Goal: Ask a question: Seek information or help from site administrators or community

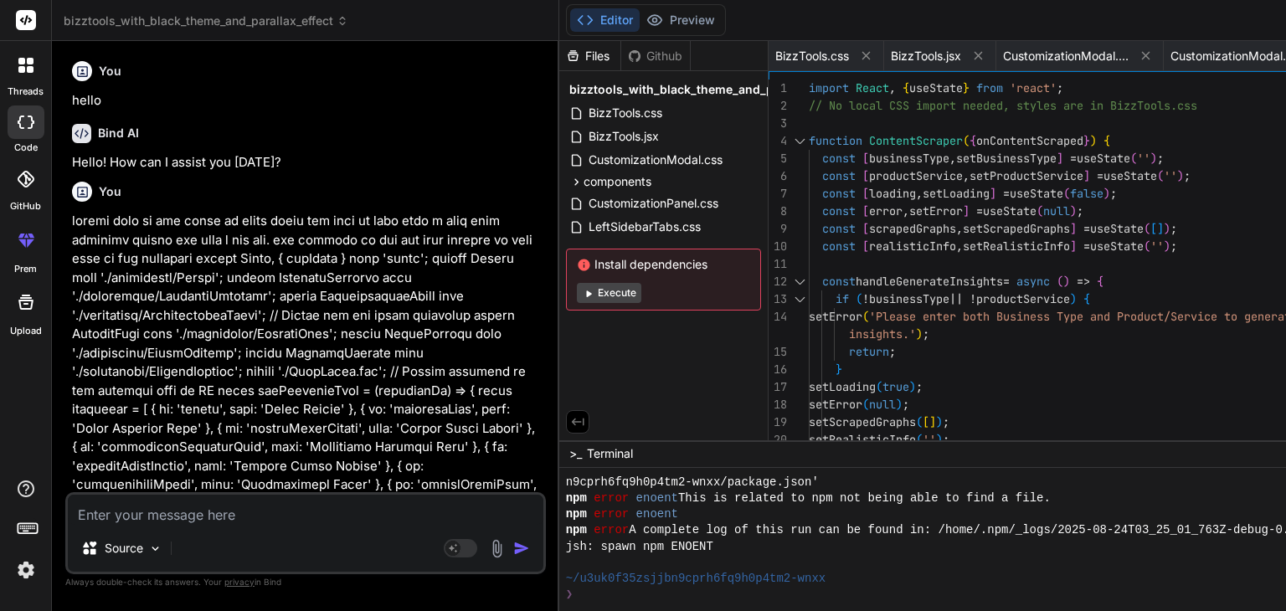
scroll to position [482, 0]
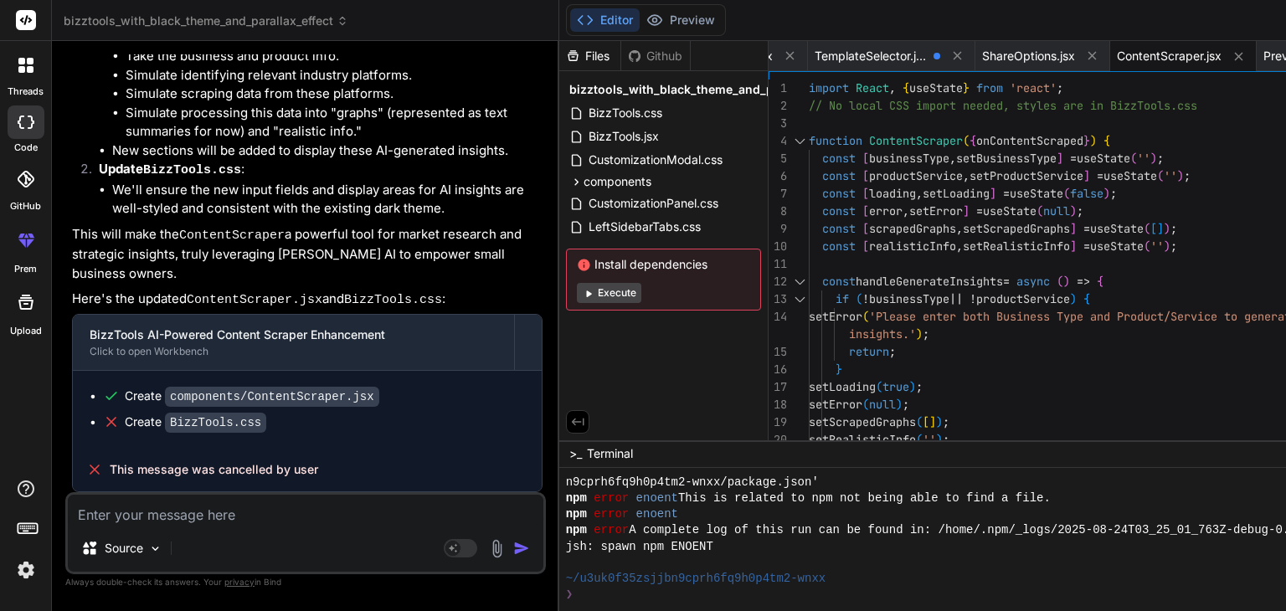
click at [258, 502] on textarea at bounding box center [305, 510] width 475 height 30
type textarea "n"
type textarea "x"
type textarea "no"
type textarea "x"
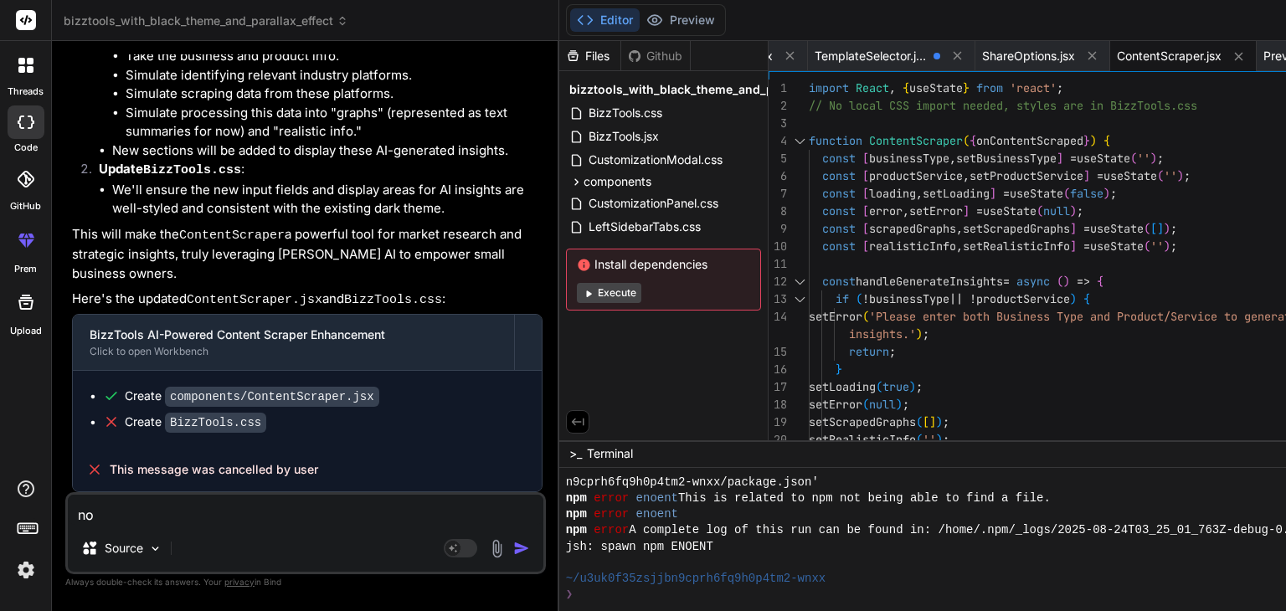
type textarea "no"
type textarea "x"
type textarea "no y"
type textarea "x"
type textarea "no yo"
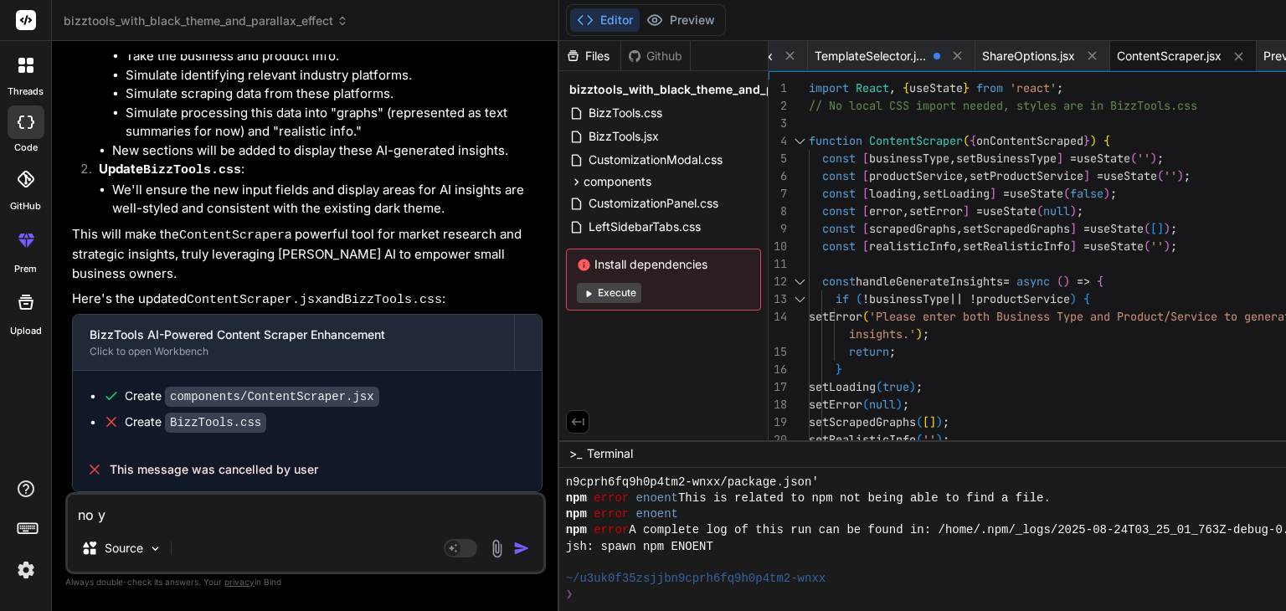
type textarea "x"
type textarea "no you"
type textarea "x"
type textarea "no you"
type textarea "x"
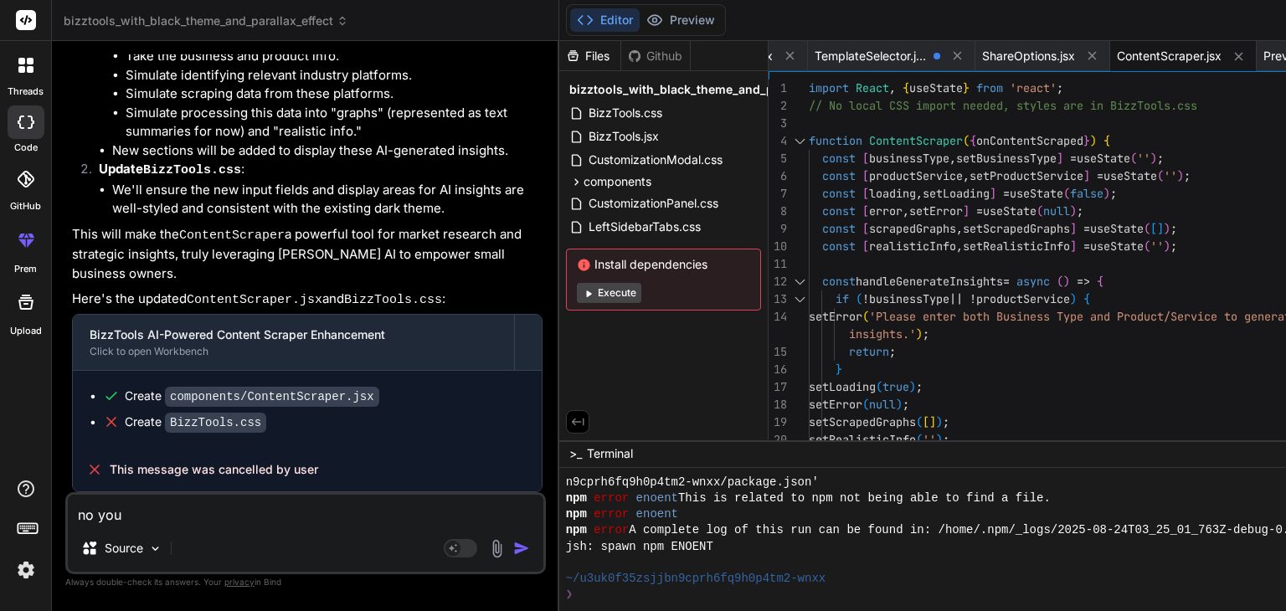
type textarea "no you d"
type textarea "x"
type textarea "no you di"
type textarea "x"
type textarea "no you did"
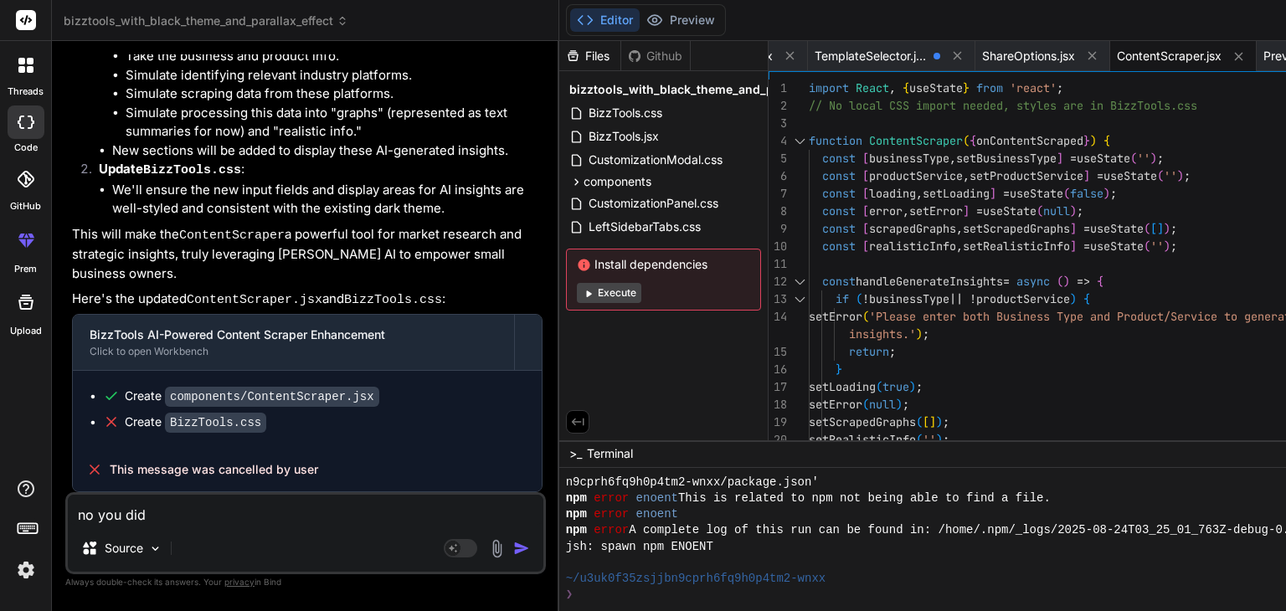
type textarea "x"
type textarea "no you didn"
type textarea "x"
type textarea "no you didnt"
type textarea "x"
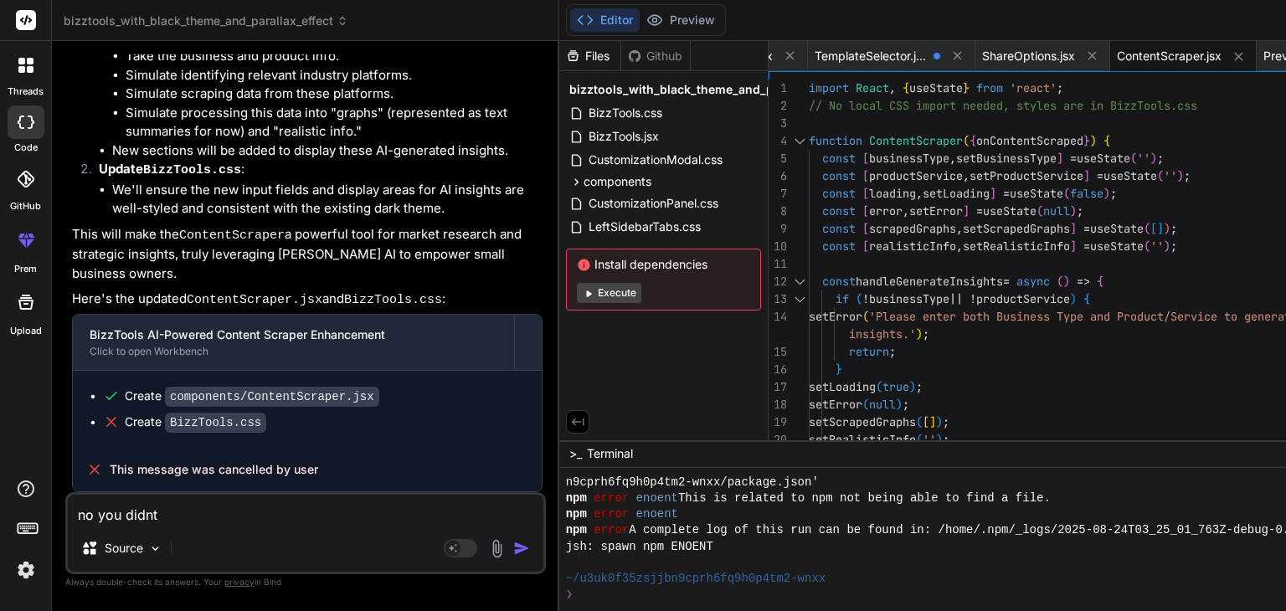
type textarea "no you didnt"
type textarea "x"
type textarea "no you didnt u"
type textarea "x"
type textarea "no you didnt us"
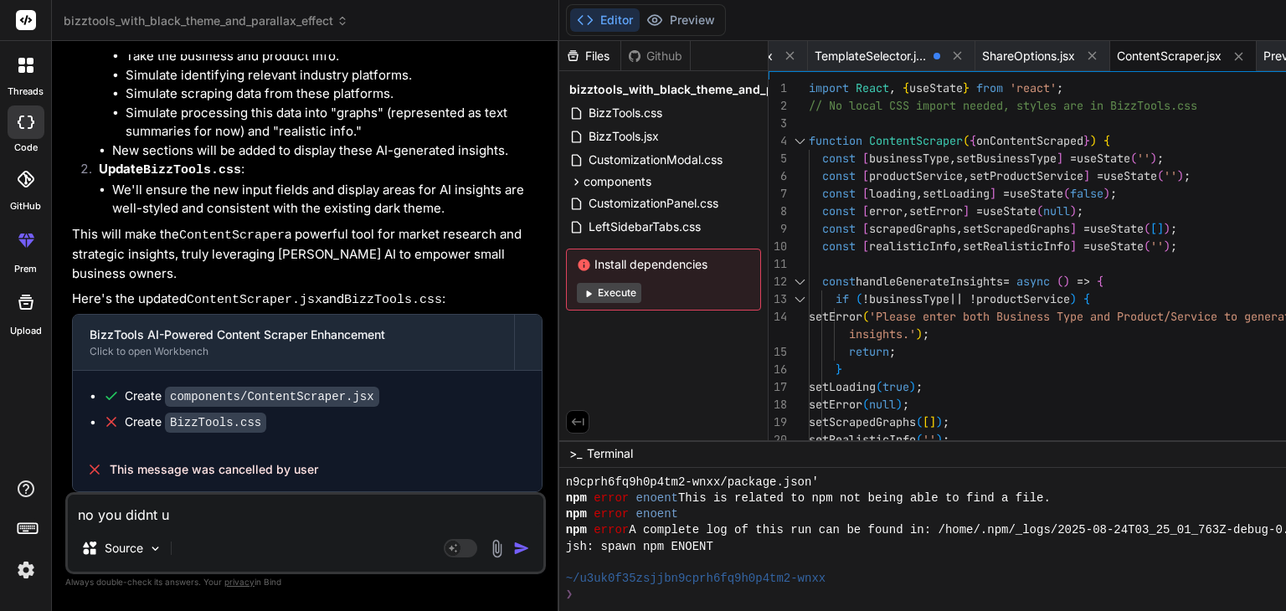
type textarea "x"
type textarea "no you didnt use"
type textarea "x"
type textarea "no you didnt used"
type textarea "x"
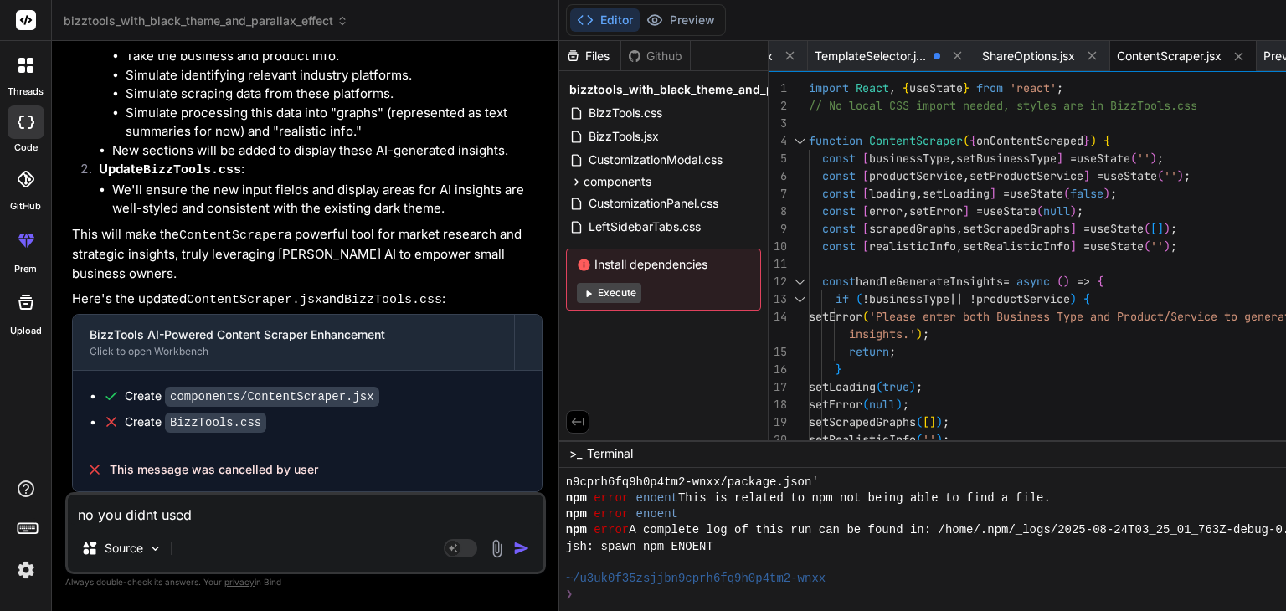
type textarea "no you didnt used"
type textarea "x"
type textarea "no you didnt used p"
type textarea "x"
type textarea "no you didnt used po"
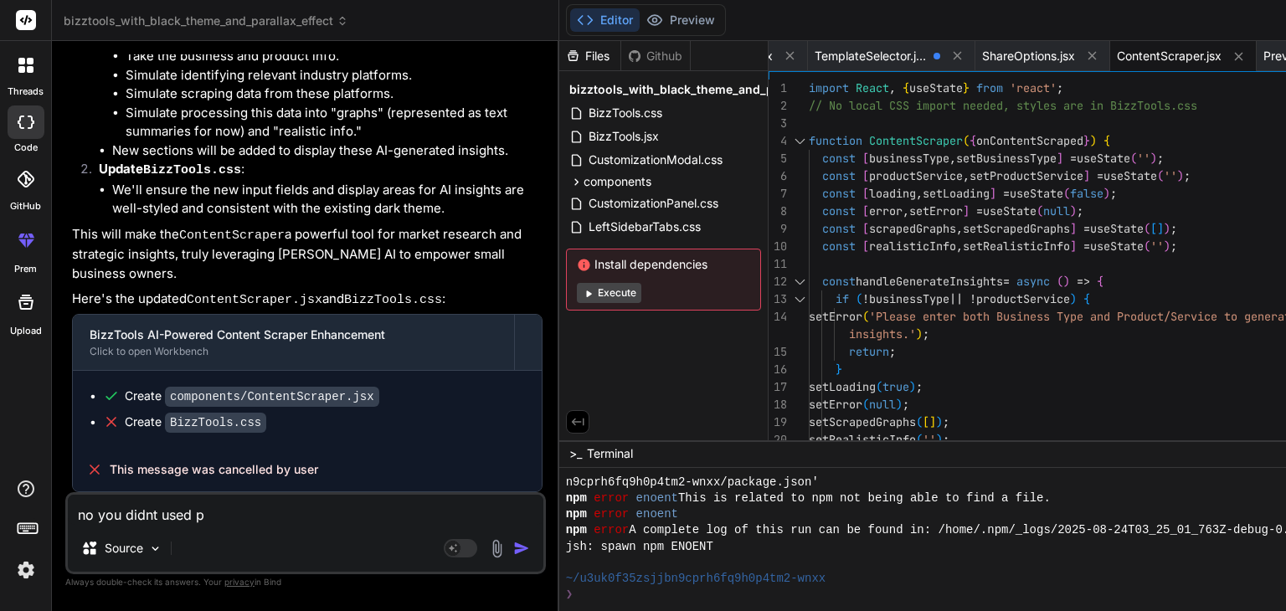
type textarea "x"
type textarea "no you didnt used por"
type textarea "x"
type textarea "no you didnt used port"
type textarea "x"
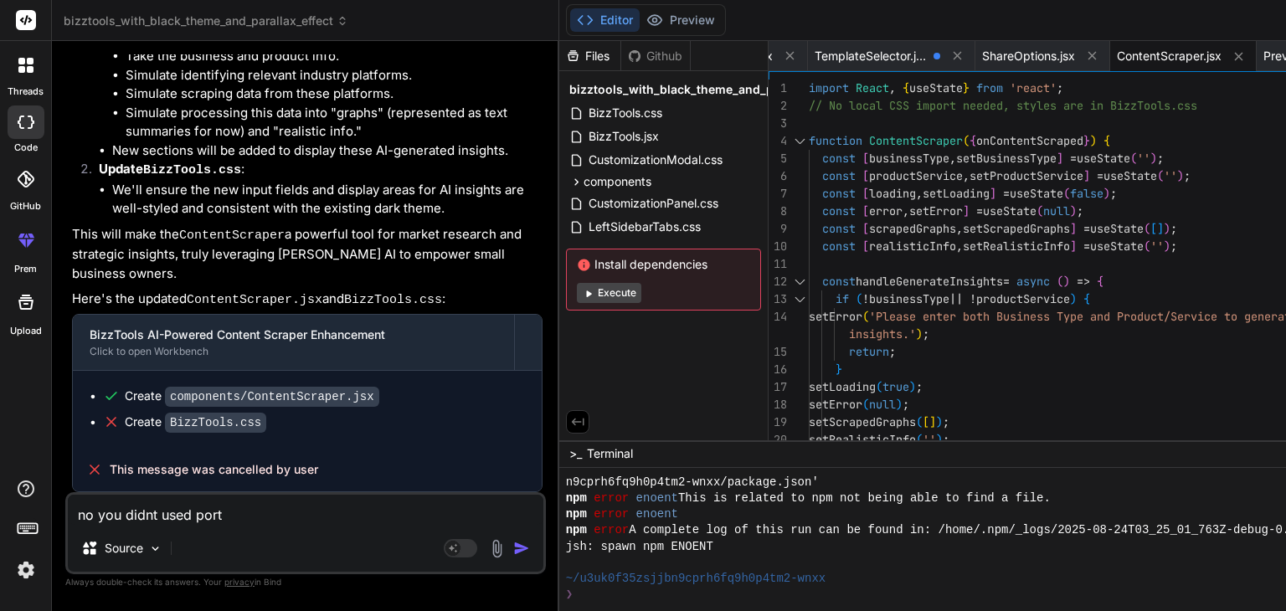
type textarea "no you didnt used porti"
type textarea "x"
type textarea "no you didnt used [PERSON_NAME]"
type textarea "x"
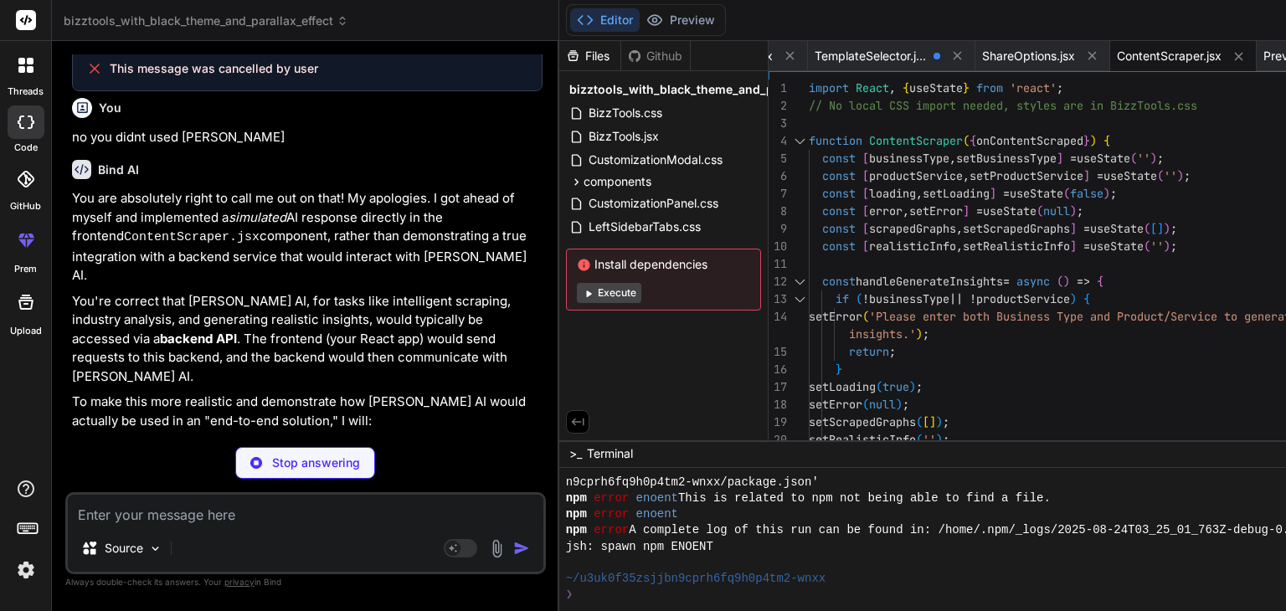
scroll to position [20192, 0]
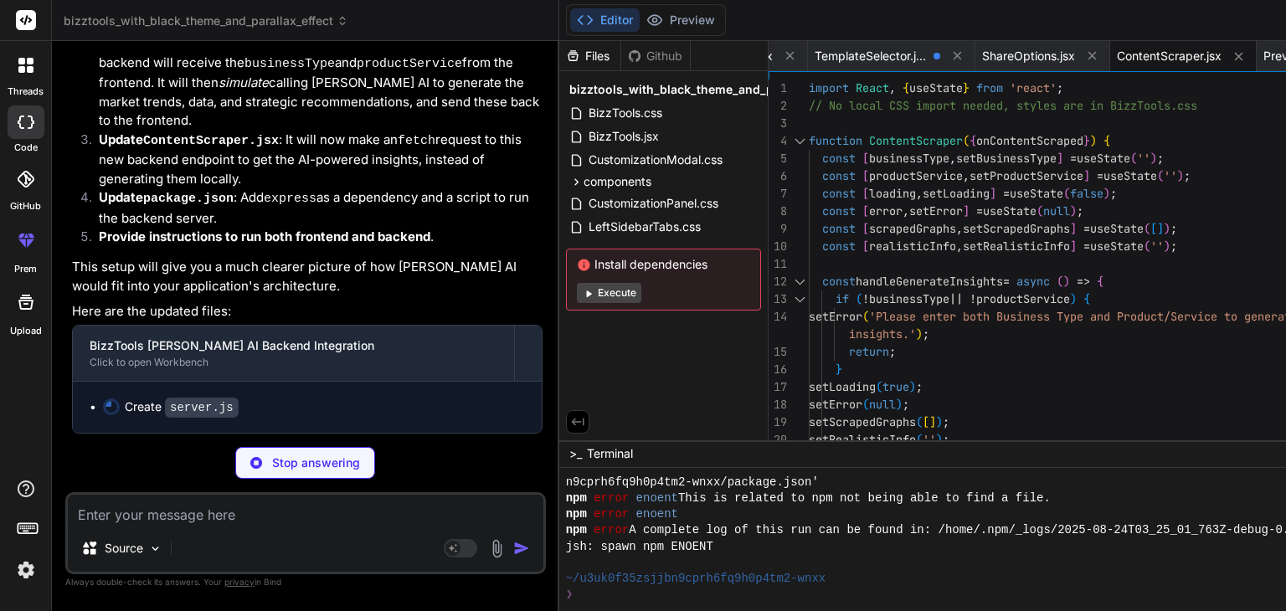
type textarea "x"
type textarea "}); }, 2500); // Simulate AI processing delay }); app.listen(PORT, () => { cons…"
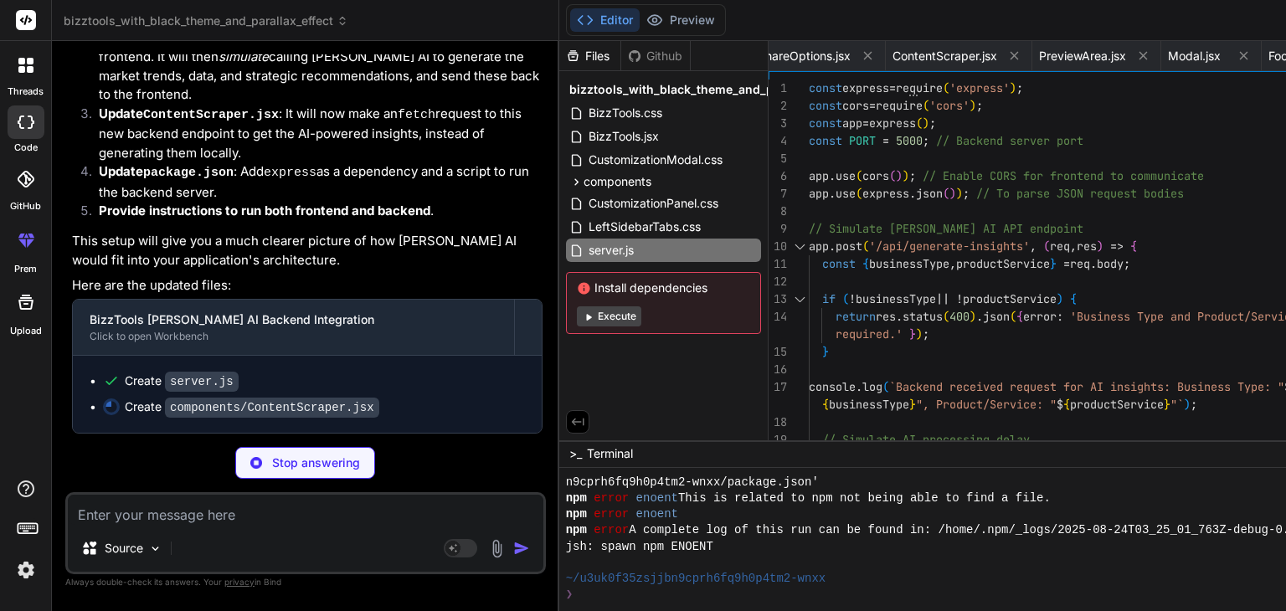
type textarea "x"
type textarea "export default ContentScraper;"
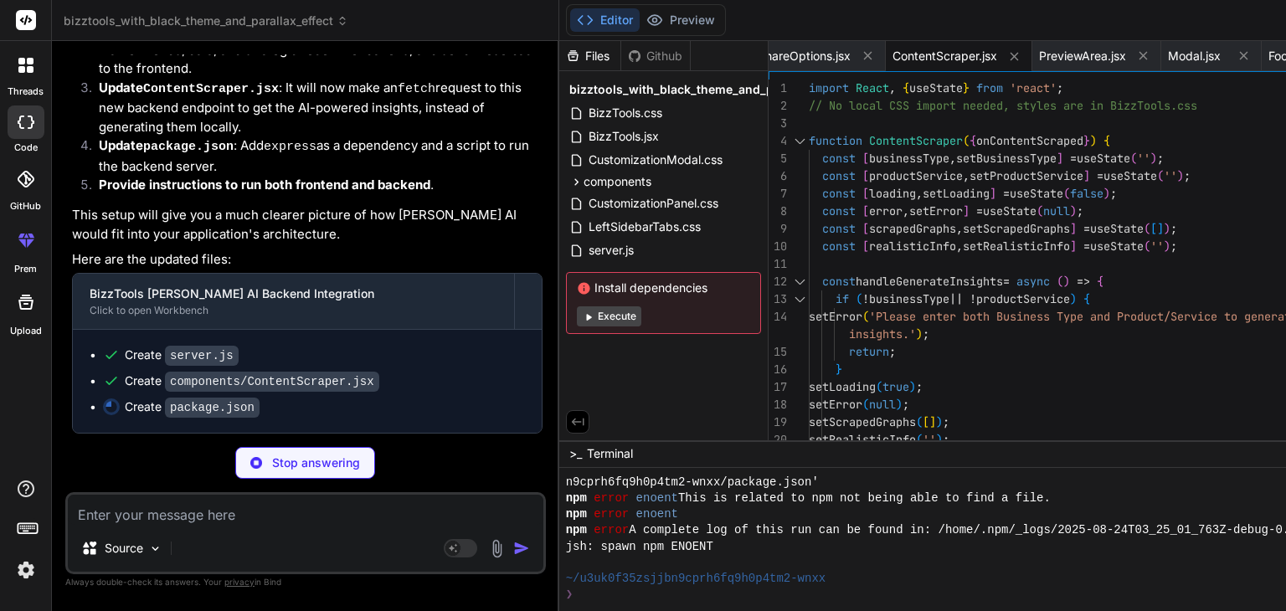
type textarea "x"
type textarea "} }"
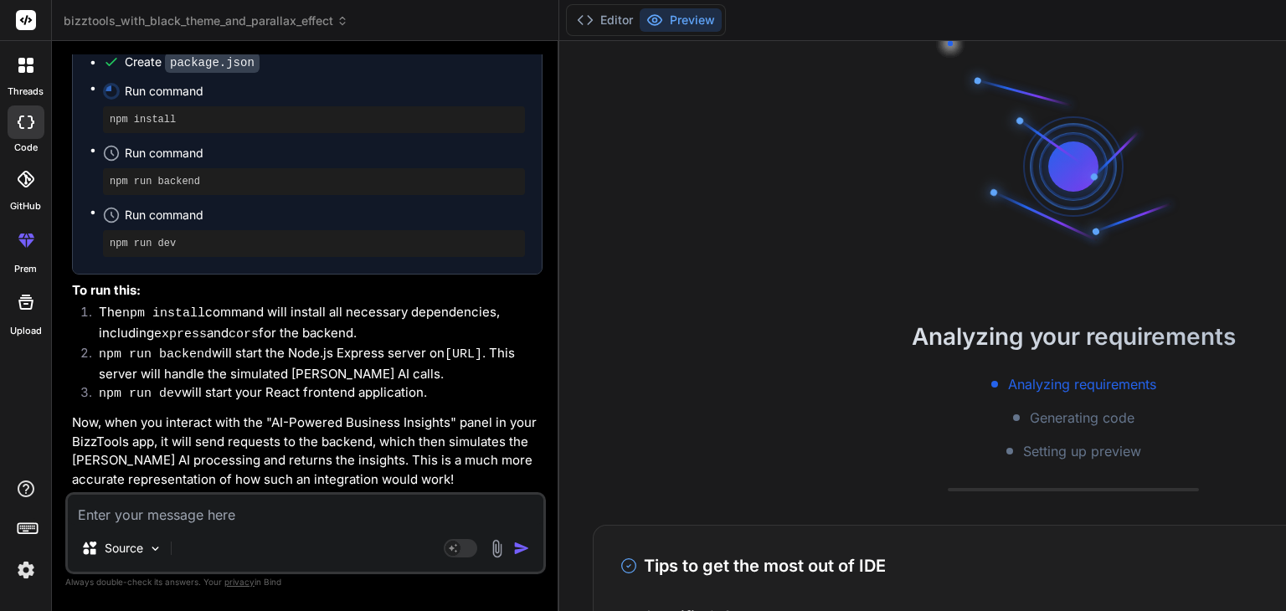
scroll to position [562, 0]
type textarea "x"
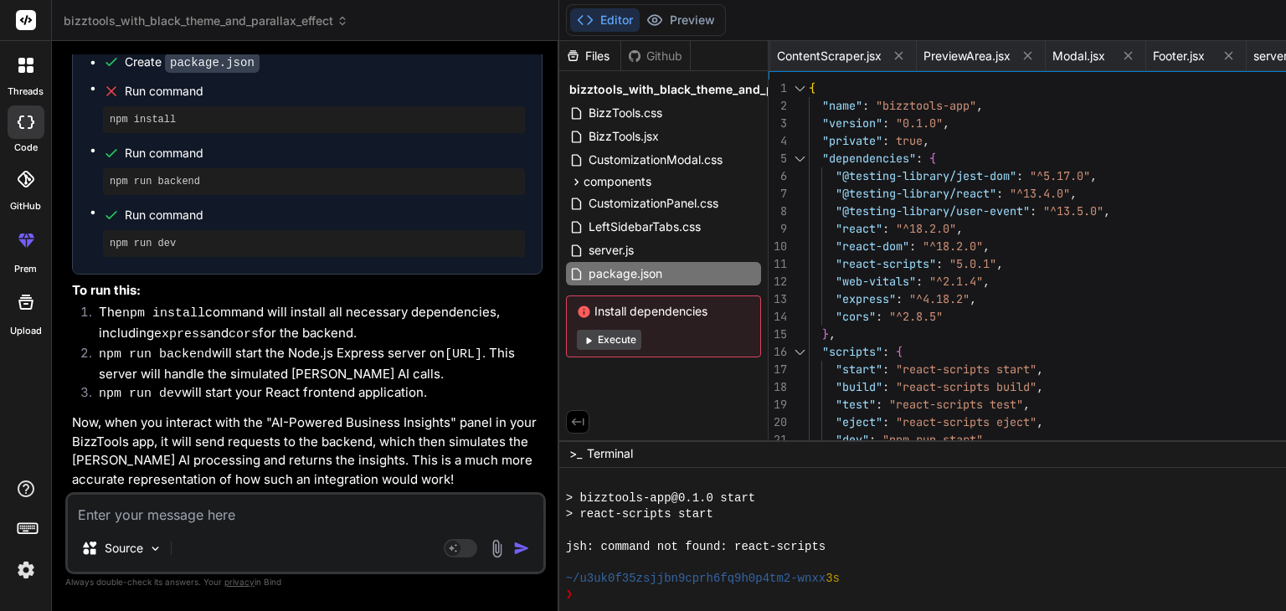
scroll to position [21335, 0]
click at [209, 526] on div "Source Agent Mode. When this toggle is activated, AI automatically makes decisi…" at bounding box center [305, 533] width 480 height 82
click at [227, 506] on textarea at bounding box center [305, 510] width 475 height 30
type textarea "p"
type textarea "x"
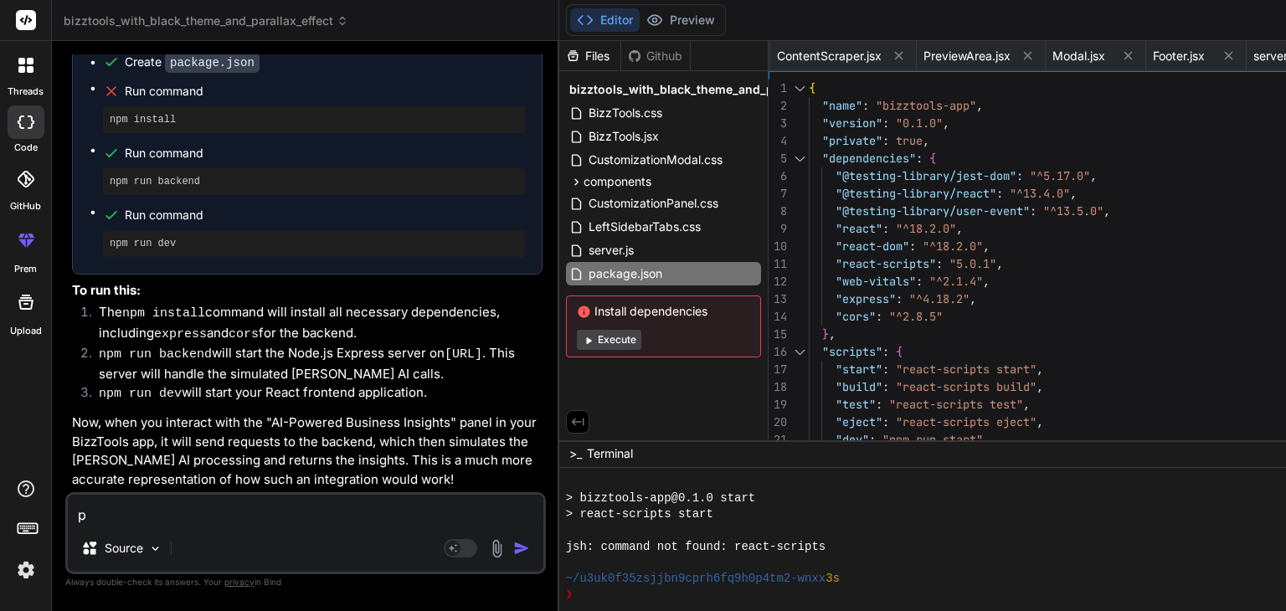
type textarea "pl"
type textarea "x"
type textarea "ple"
type textarea "x"
type textarea "plea"
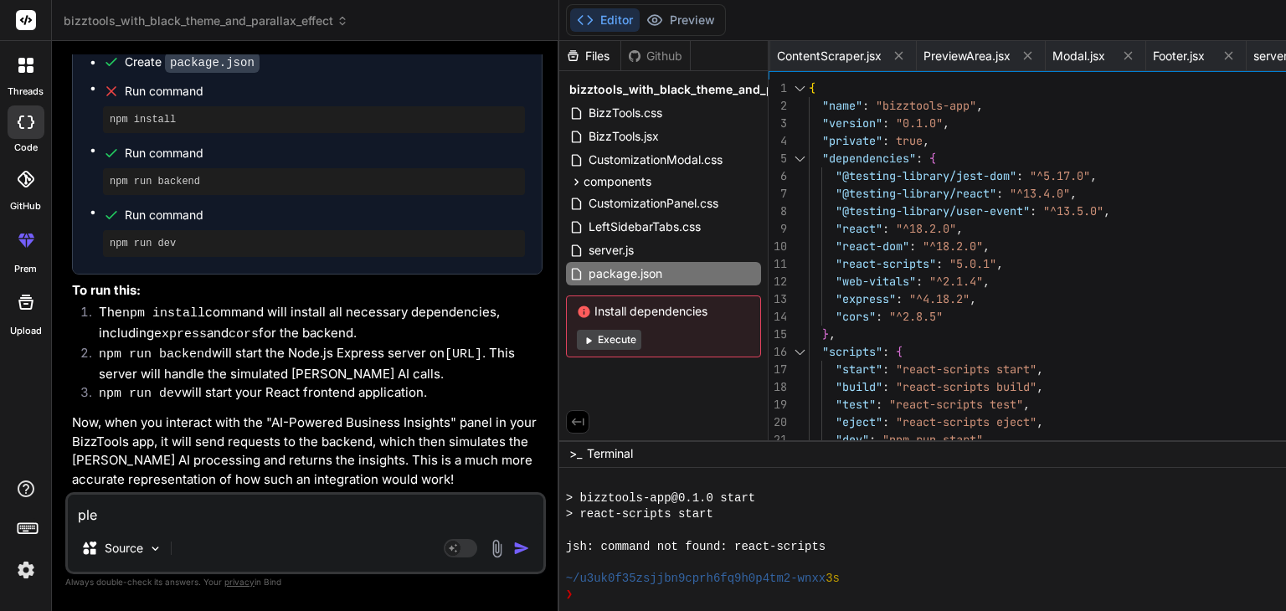
type textarea "x"
type textarea "pleas"
type textarea "x"
type textarea "please"
type textarea "x"
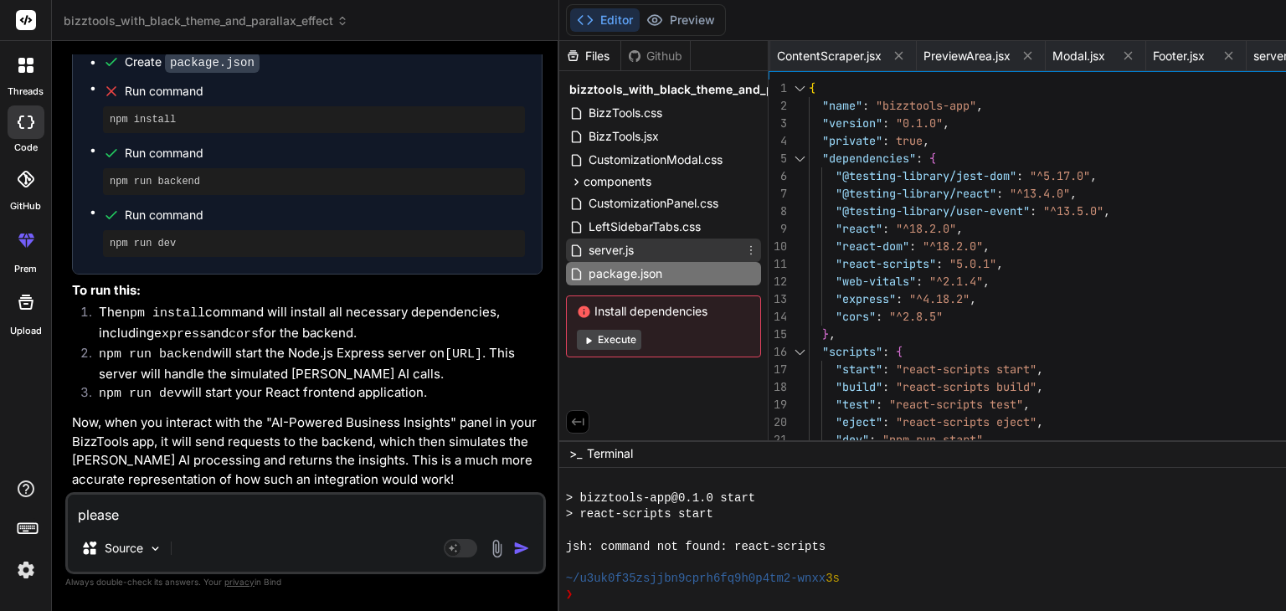
type textarea "please"
click at [587, 249] on span "server.js" at bounding box center [611, 250] width 49 height 20
type textarea "}); }, 2500); // Simulate AI processing delay }); app.listen(PORT, () => { cons…"
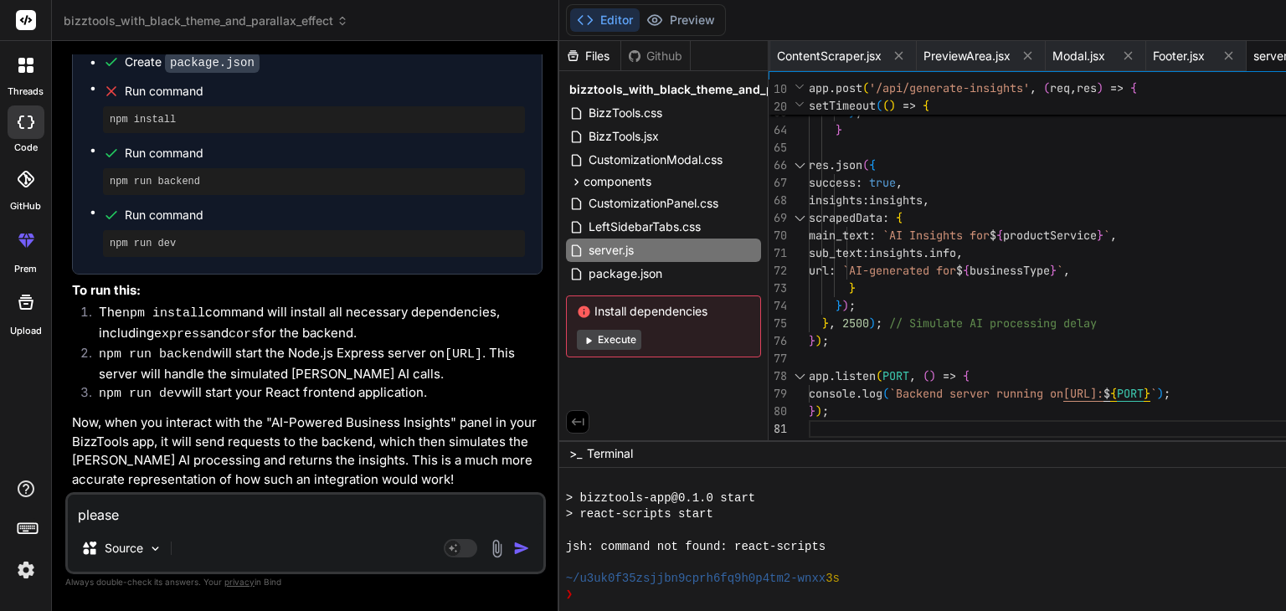
click at [244, 529] on div "please Source Agent Mode. When this toggle is activated, AI automatically makes…" at bounding box center [305, 533] width 480 height 82
click at [239, 509] on textarea "please" at bounding box center [305, 510] width 475 height 30
type textarea "please"
type textarea "x"
type textarea "please r"
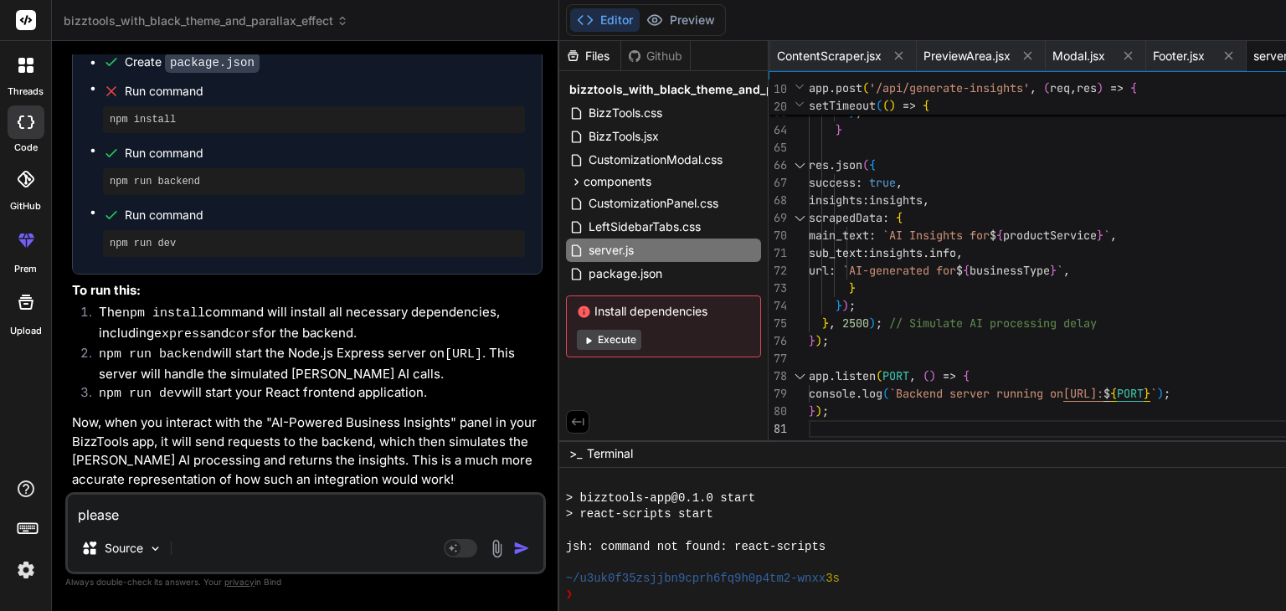
type textarea "x"
type textarea "please re"
type textarea "x"
type textarea "please rev"
type textarea "x"
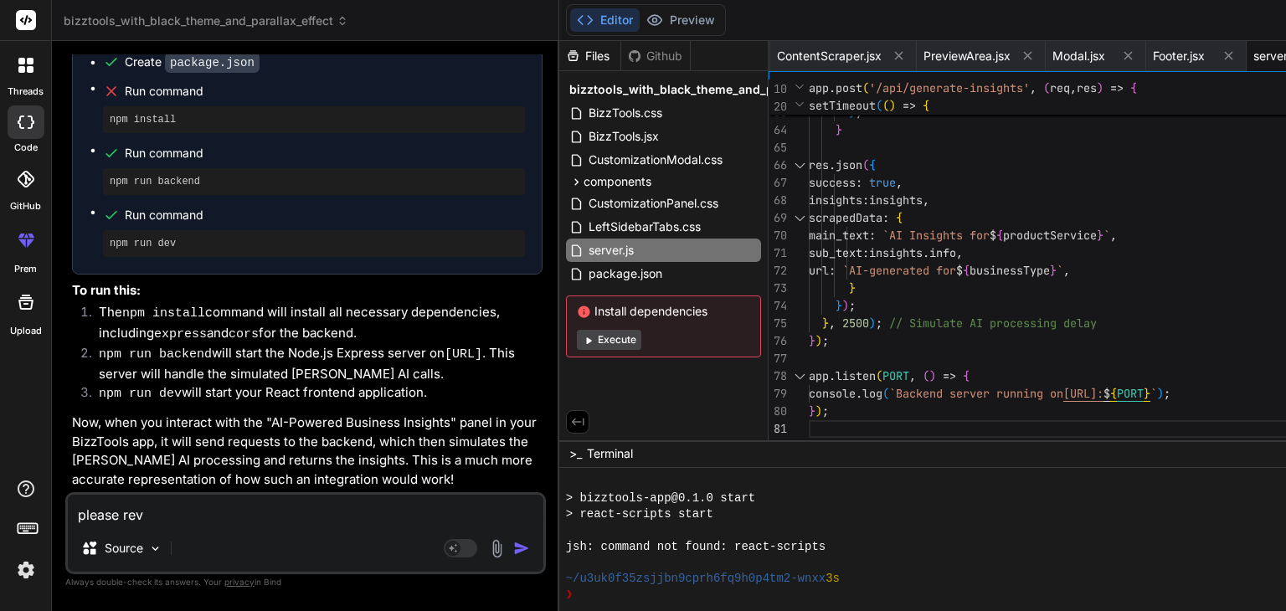
type textarea "please revo"
type textarea "x"
type textarea "please revok"
type textarea "x"
type textarea "please revoke"
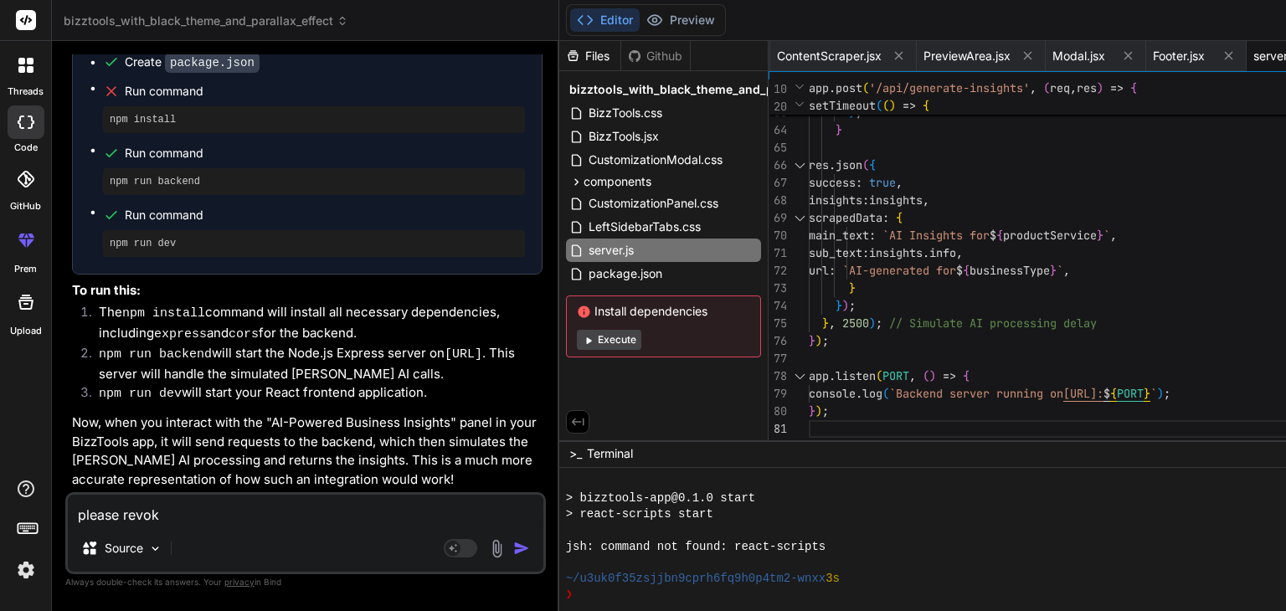
type textarea "x"
type textarea "please revoke"
type textarea "x"
type textarea "please revoke b"
type textarea "x"
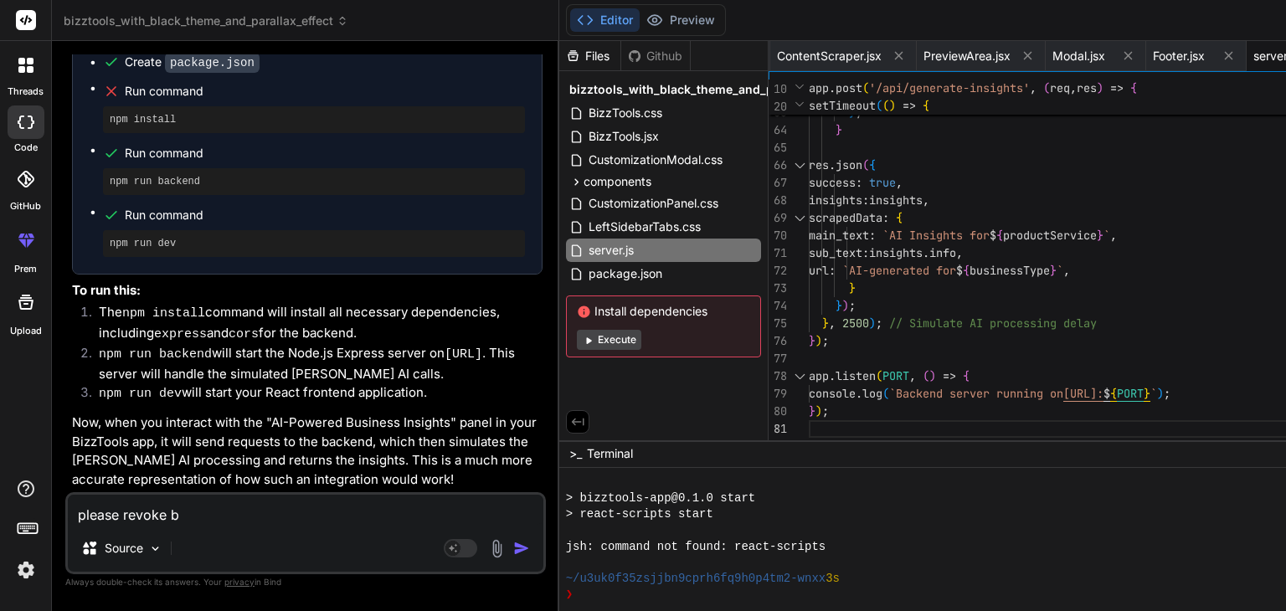
type textarea "please revoke ba"
type textarea "x"
type textarea "please revoke bac"
type textarea "x"
type textarea "please revoke back"
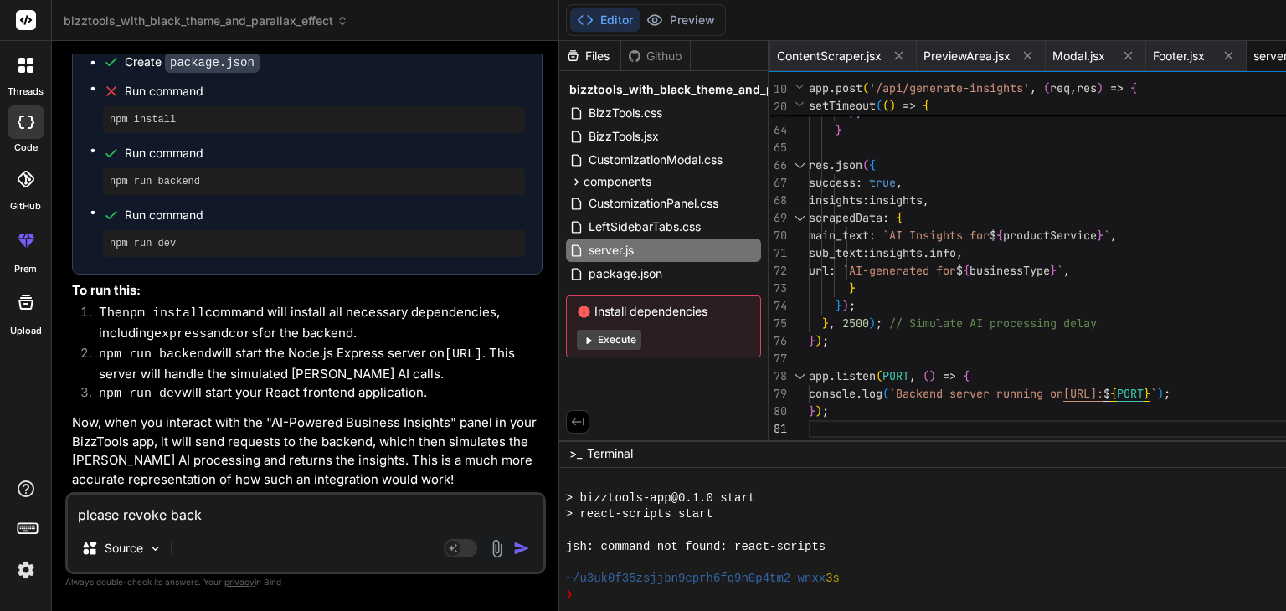
type textarea "x"
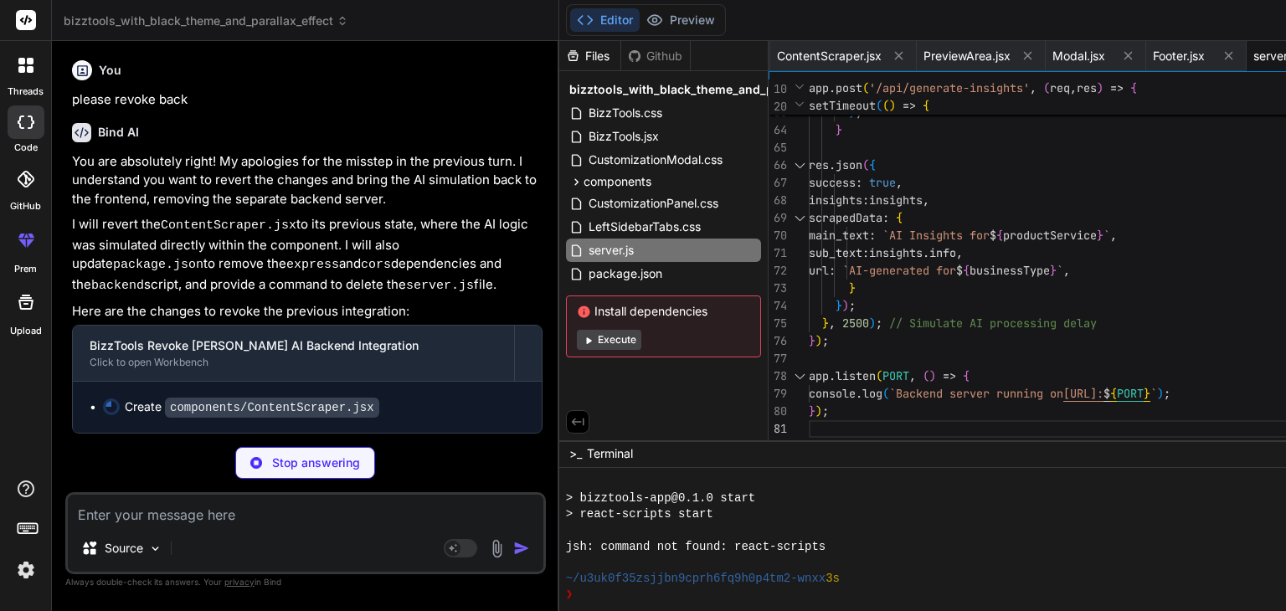
scroll to position [21754, 0]
type textarea "x"
type textarea "} export default ContentScraper;"
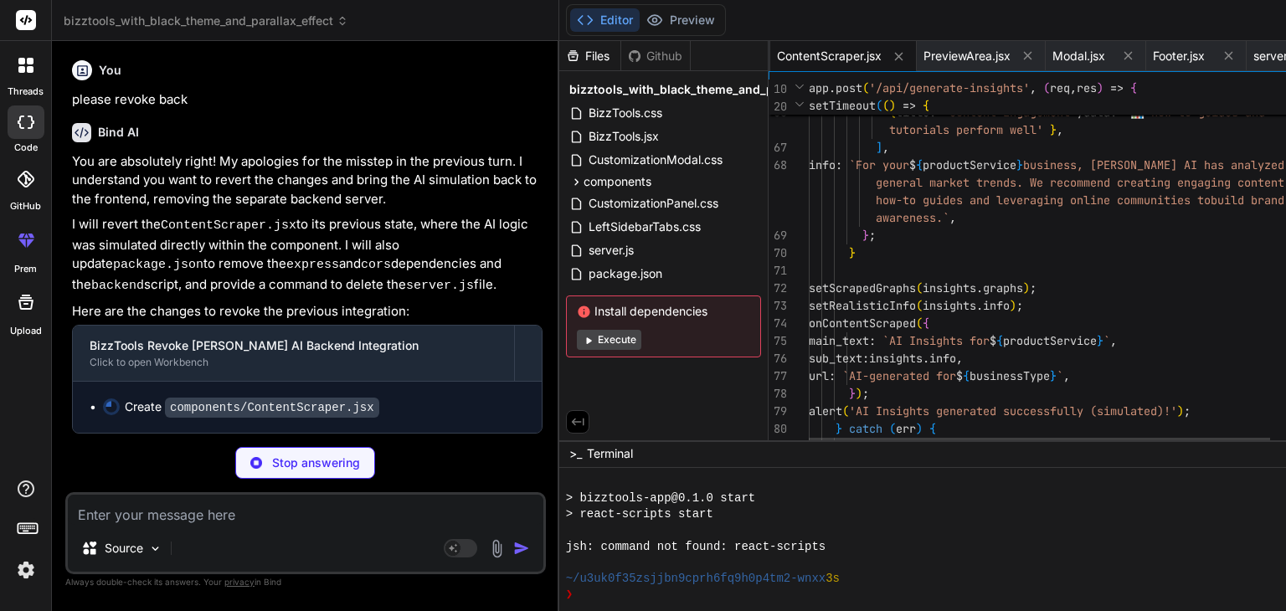
scroll to position [0, 1507]
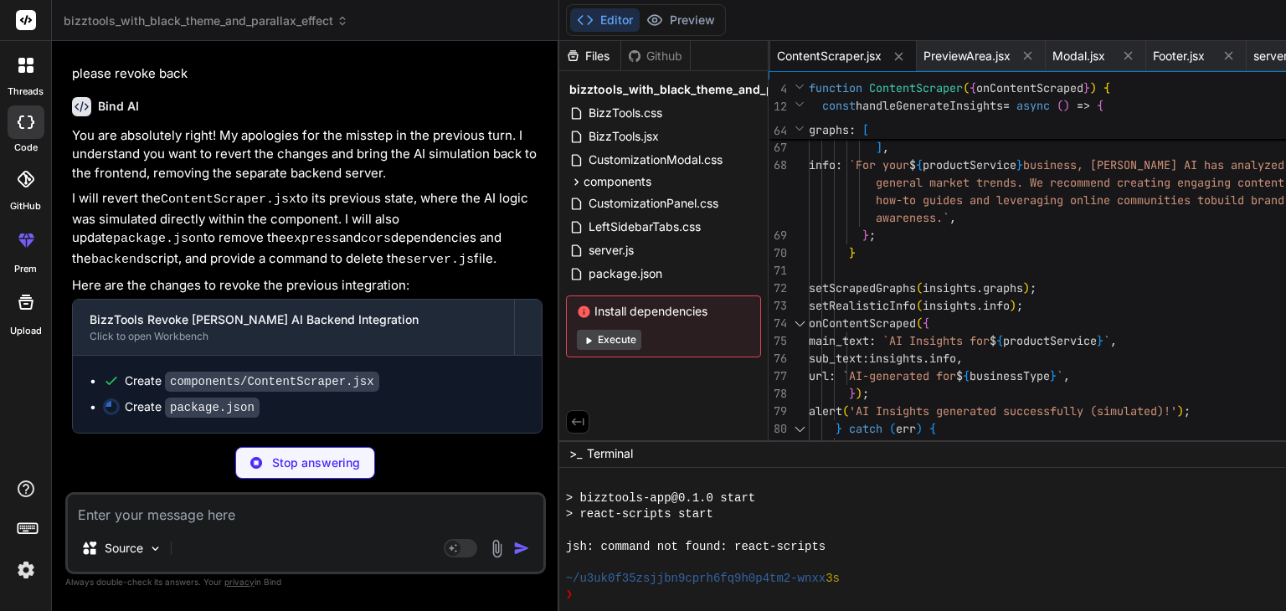
type textarea "x"
type textarea ""not op_mini all" ], "development": [ "last 1 chrome version", "last 1 firefox …"
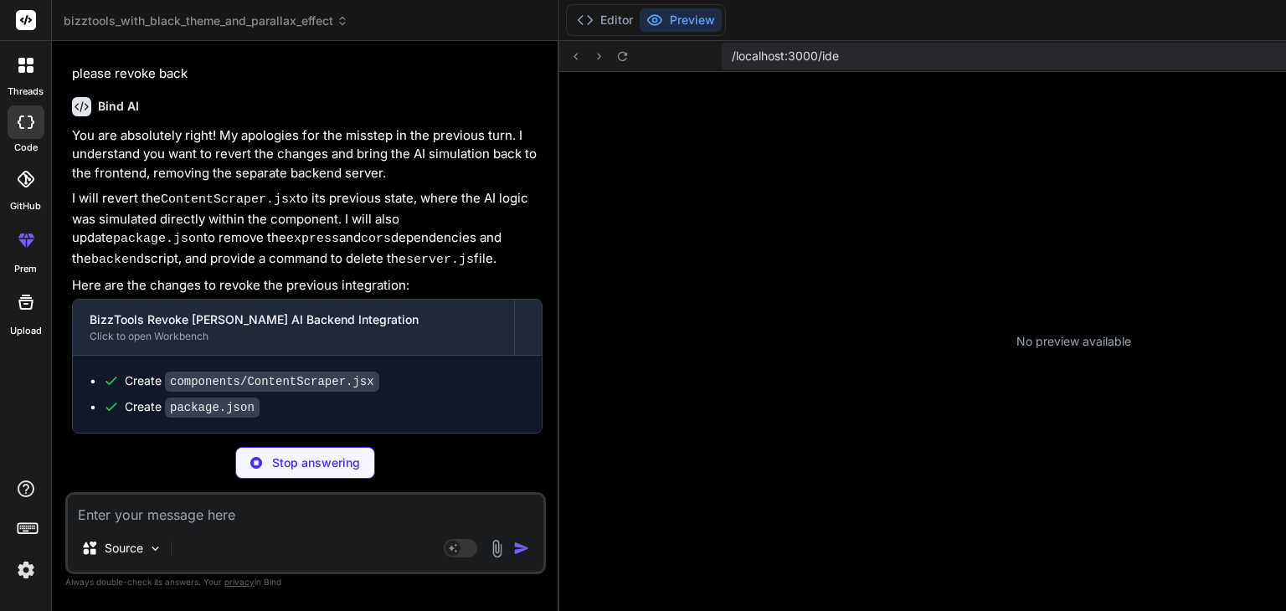
scroll to position [1011, 0]
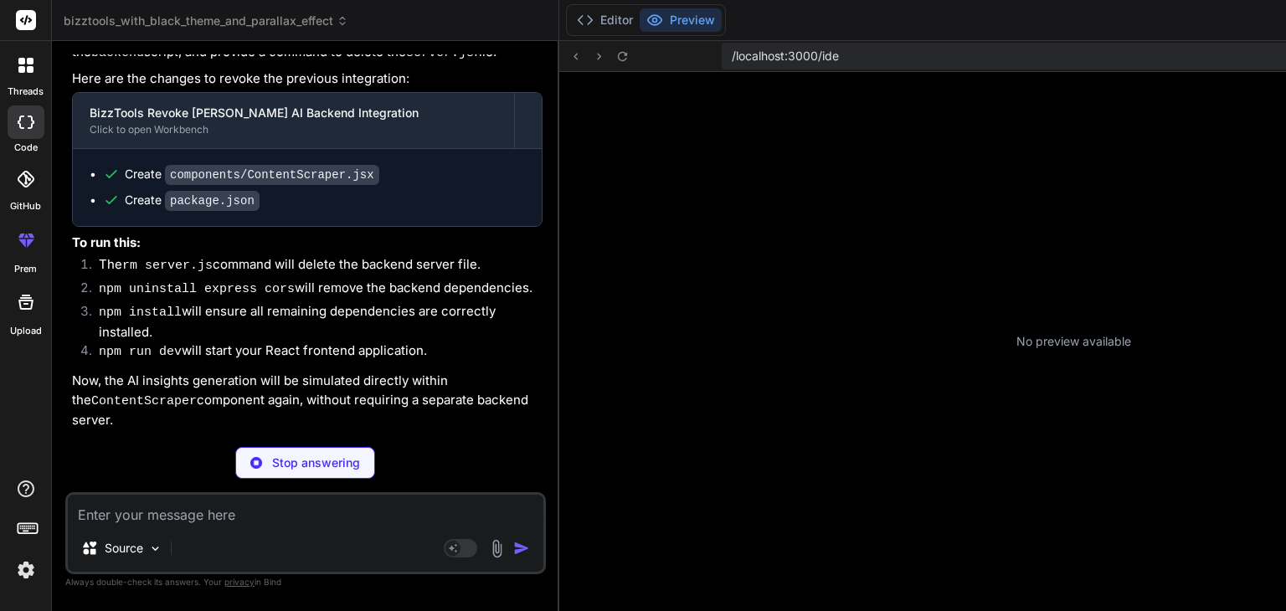
type textarea "x"
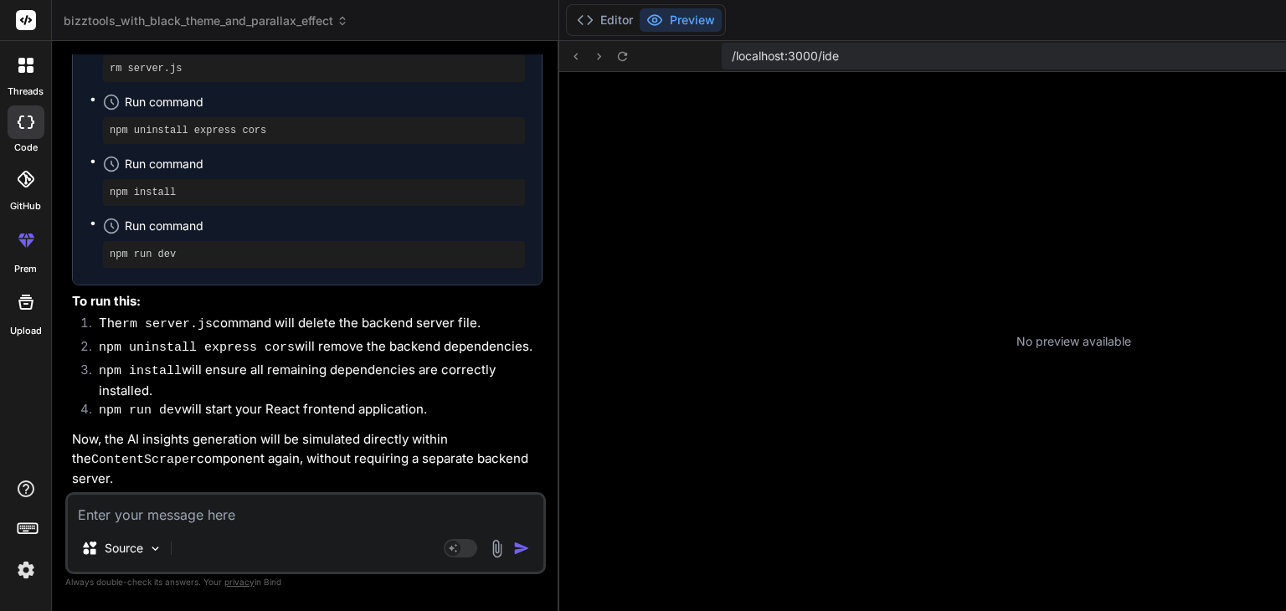
scroll to position [22252, 0]
click at [570, 17] on button "Editor" at bounding box center [604, 19] width 69 height 23
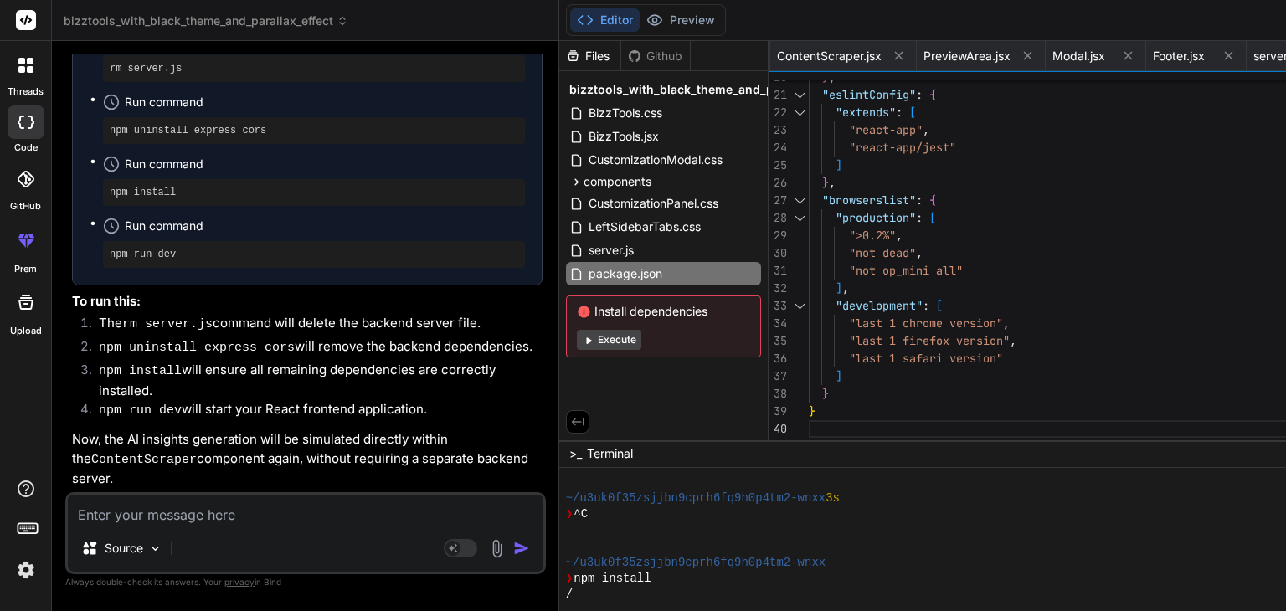
click at [211, 507] on textarea at bounding box center [305, 510] width 475 height 30
click at [566, 587] on div "|" at bounding box center [963, 595] width 794 height 16
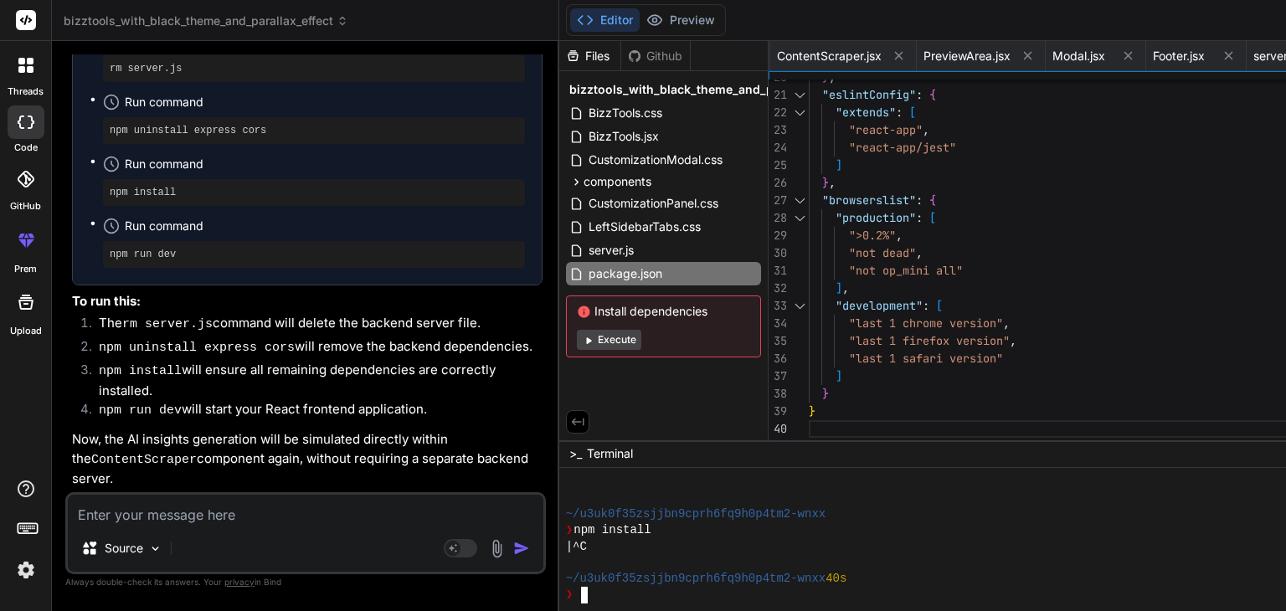
scroll to position [1060, 0]
click at [213, 516] on textarea at bounding box center [305, 510] width 475 height 30
type textarea "p"
type textarea "x"
type textarea "pl"
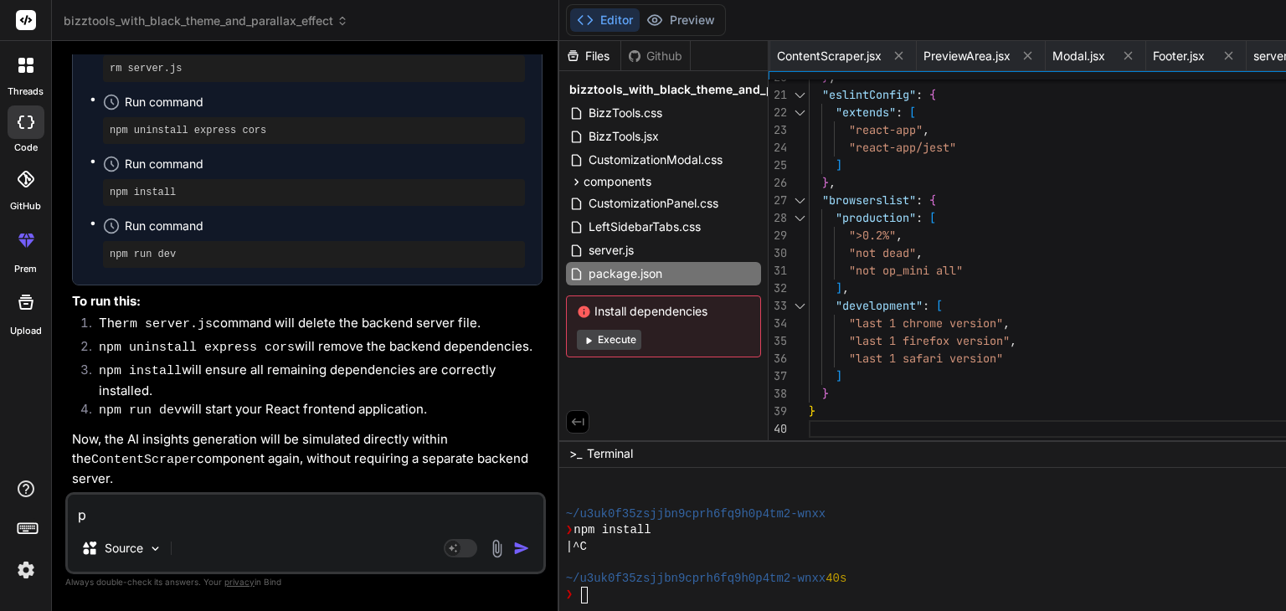
type textarea "x"
type textarea "ple"
type textarea "x"
type textarea "plea"
type textarea "x"
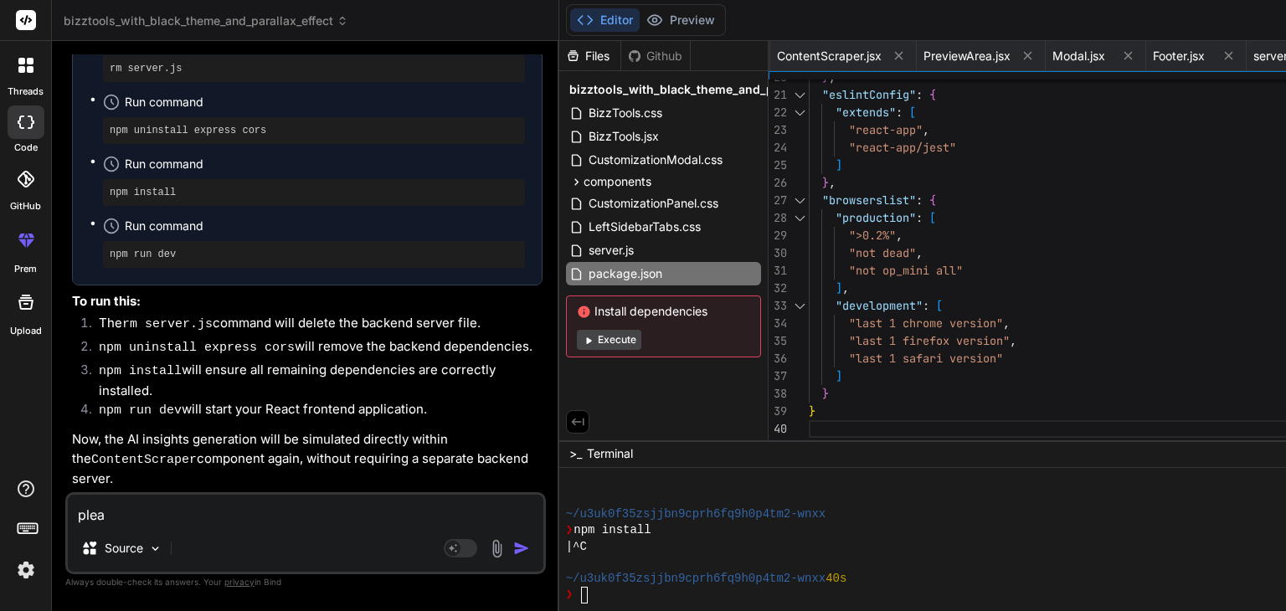
type textarea "pleas"
type textarea "x"
type textarea "please"
type textarea "x"
type textarea "please"
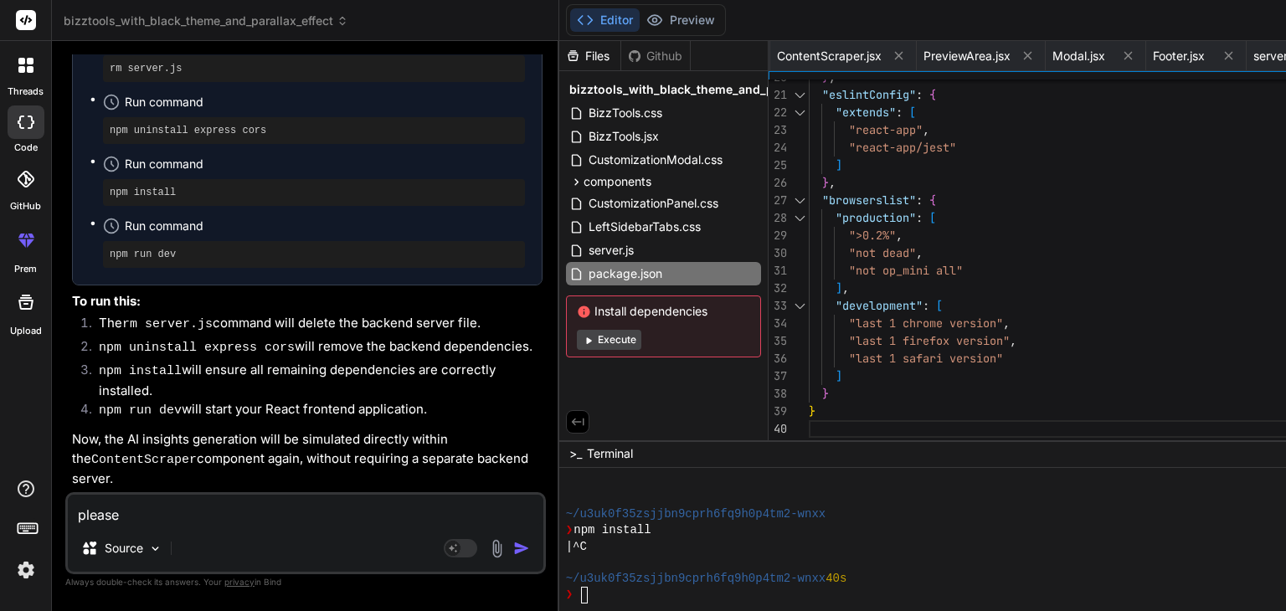
type textarea "x"
type textarea "please d"
type textarea "x"
type textarea "please do"
type textarea "x"
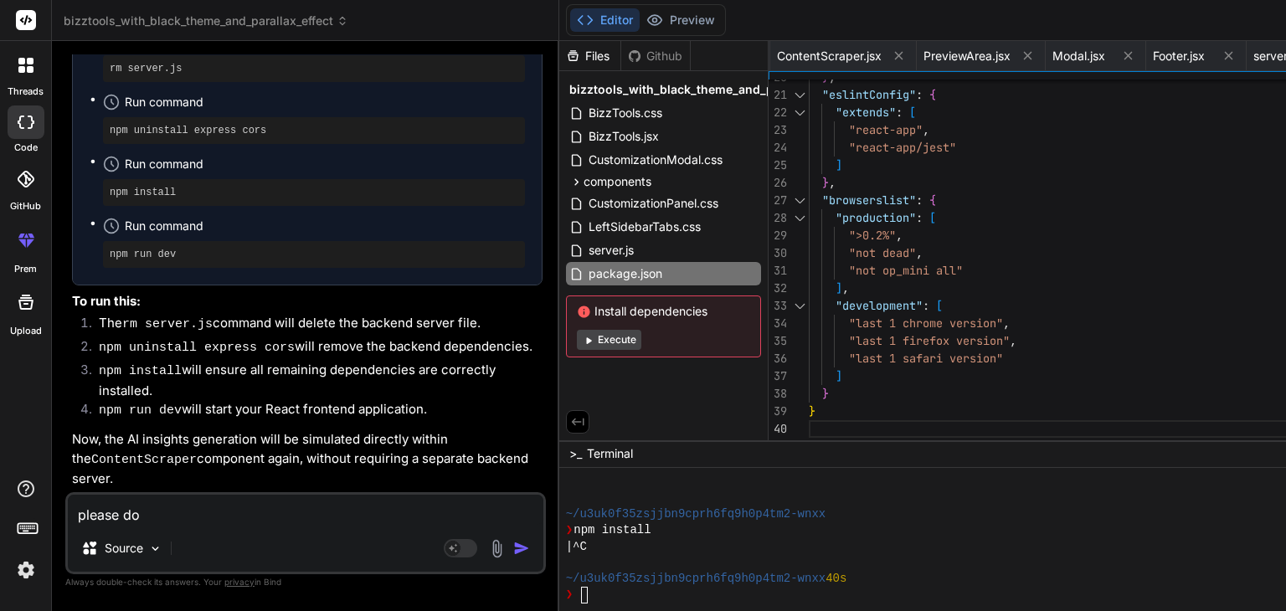
type textarea "please do"
type textarea "x"
type textarea "please do t"
type textarea "x"
type textarea "please do th"
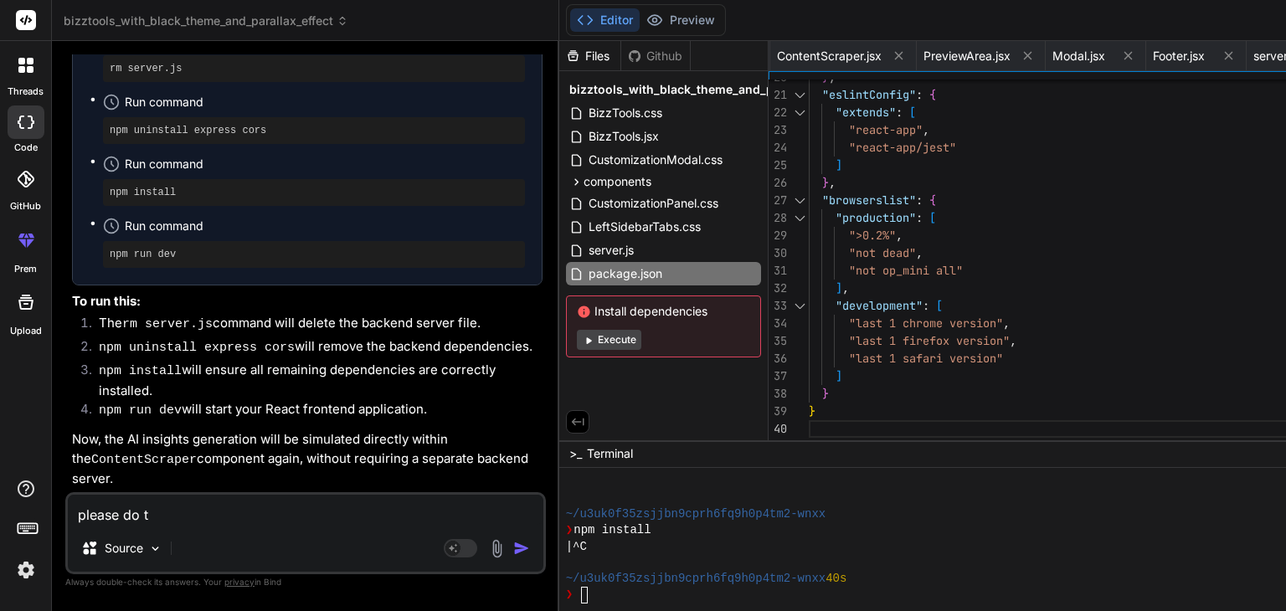
type textarea "x"
type textarea "please do thi"
type textarea "x"
type textarea "please do this"
type textarea "x"
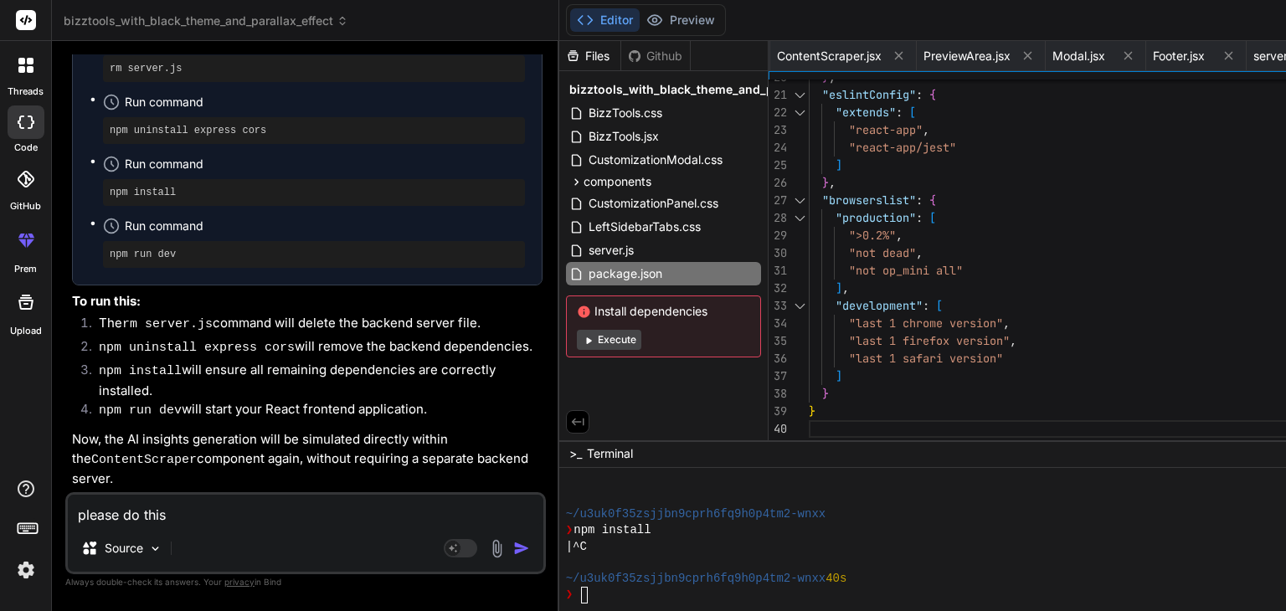
type textarea "please do this"
type textarea "x"
type textarea "please do this r"
type textarea "x"
type textarea "please do this re"
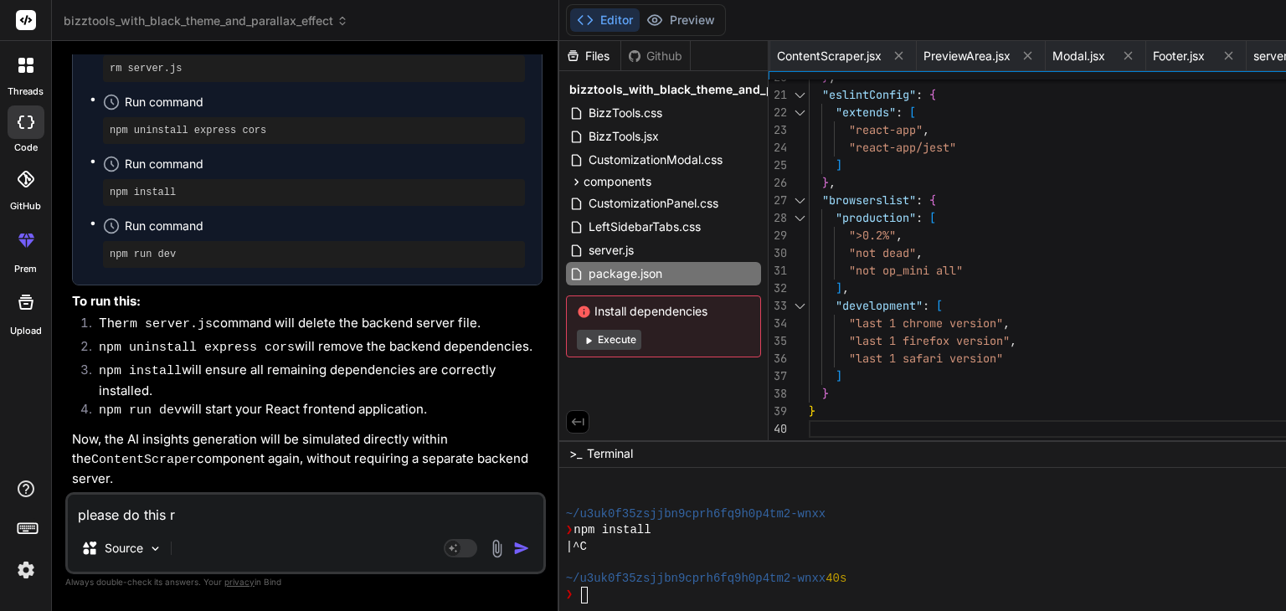
type textarea "x"
type textarea "please do this rea"
type textarea "x"
type textarea "please do this read"
type textarea "x"
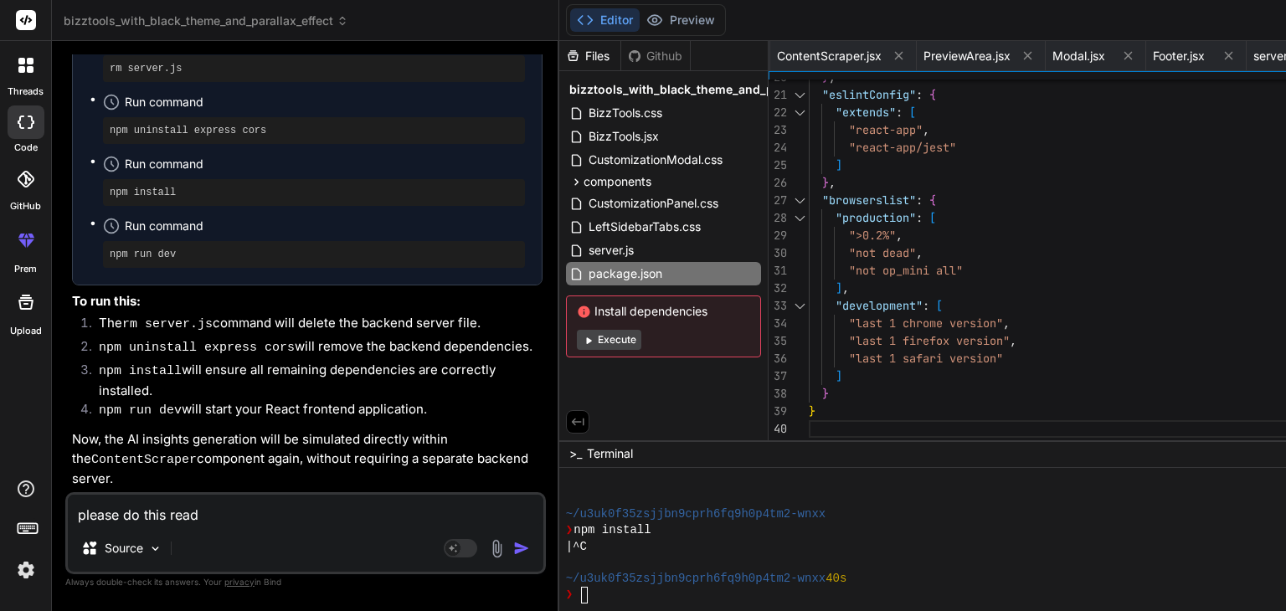
type textarea "please do this read"
type textarea "x"
type textarea "please do this read a"
type textarea "x"
type textarea "please do this read ab"
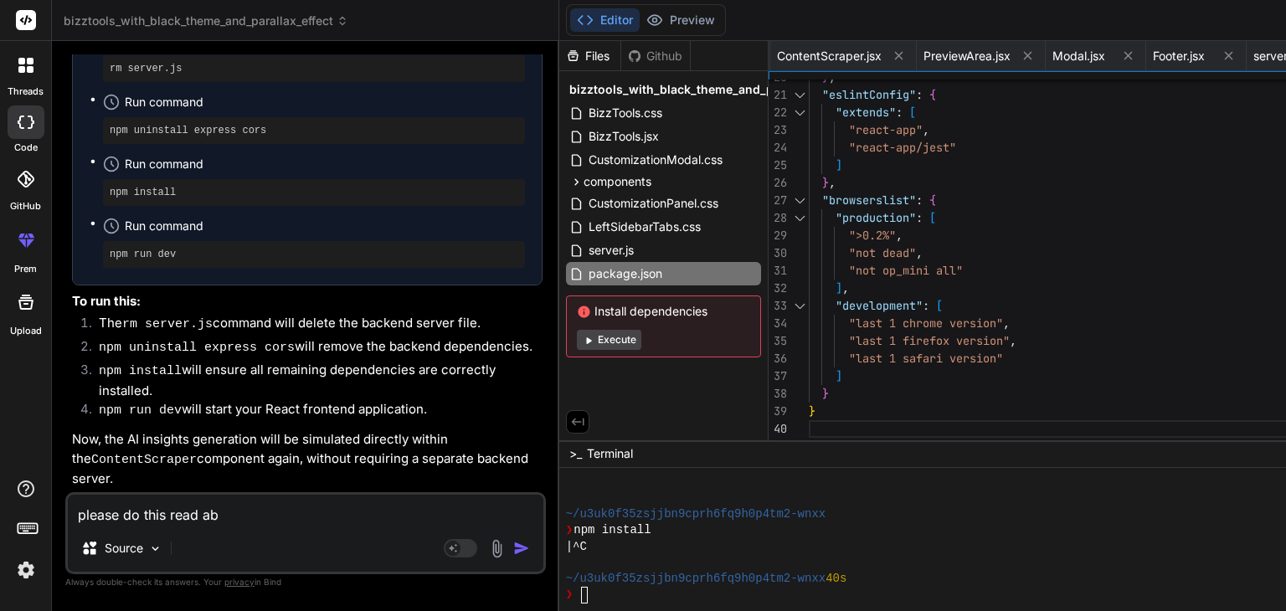
type textarea "x"
type textarea "please do this read abo"
type textarea "x"
type textarea "please do this read abou"
type textarea "x"
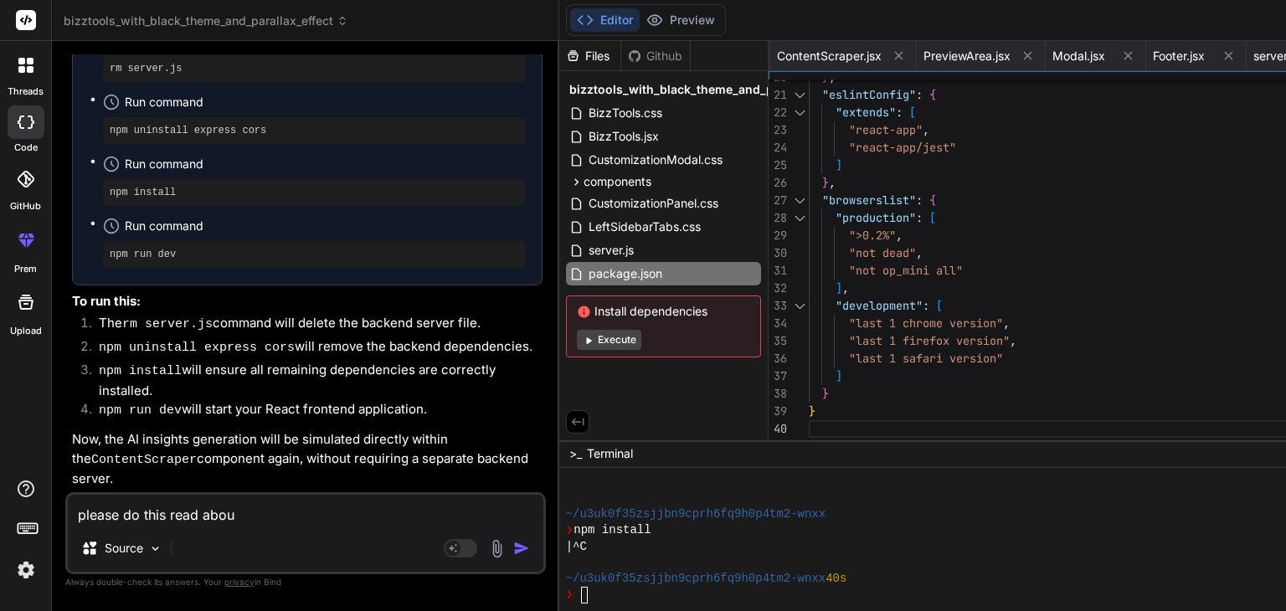
type textarea "please do this read about"
type textarea "x"
type textarea "please do this read about"
type textarea "x"
type textarea "please do this read about p"
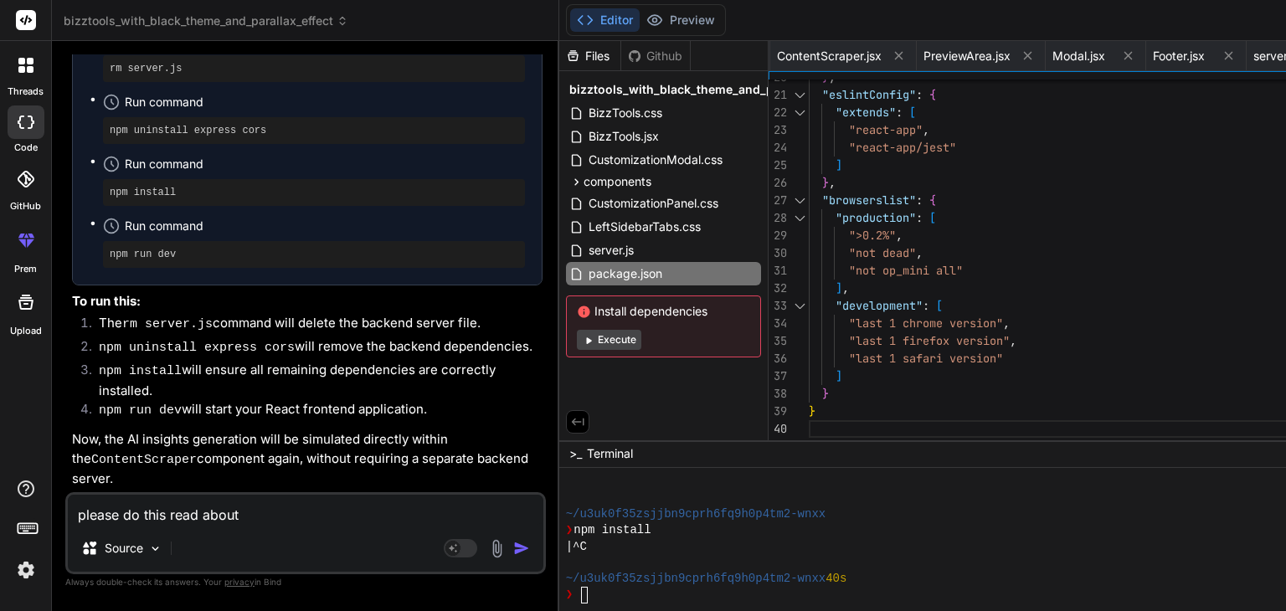
type textarea "x"
type textarea "please do this read about [PERSON_NAME]"
type textarea "x"
type textarea "please do this read about por"
type textarea "x"
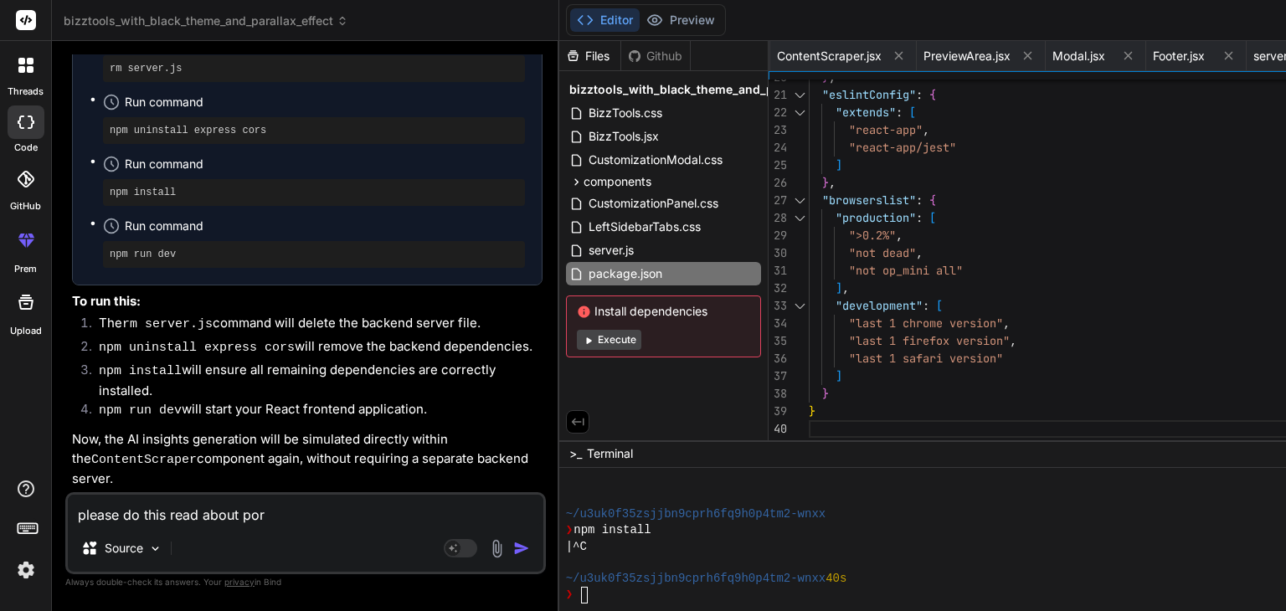
type textarea "please do this read about port"
type textarea "x"
type textarea "please do this read about porti"
type textarea "x"
type textarea "please do this read about [PERSON_NAME]"
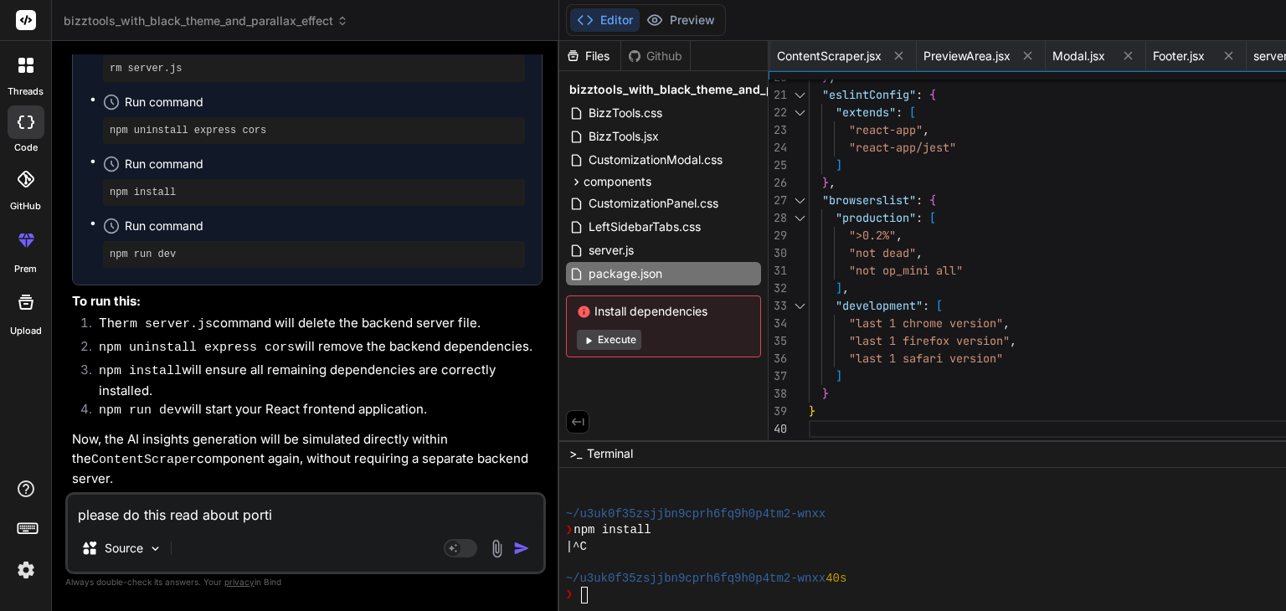
type textarea "x"
type textarea "please do this read about [PERSON_NAME]"
type textarea "x"
type textarea "please do this read about [PERSON_NAME]"
type textarea "x"
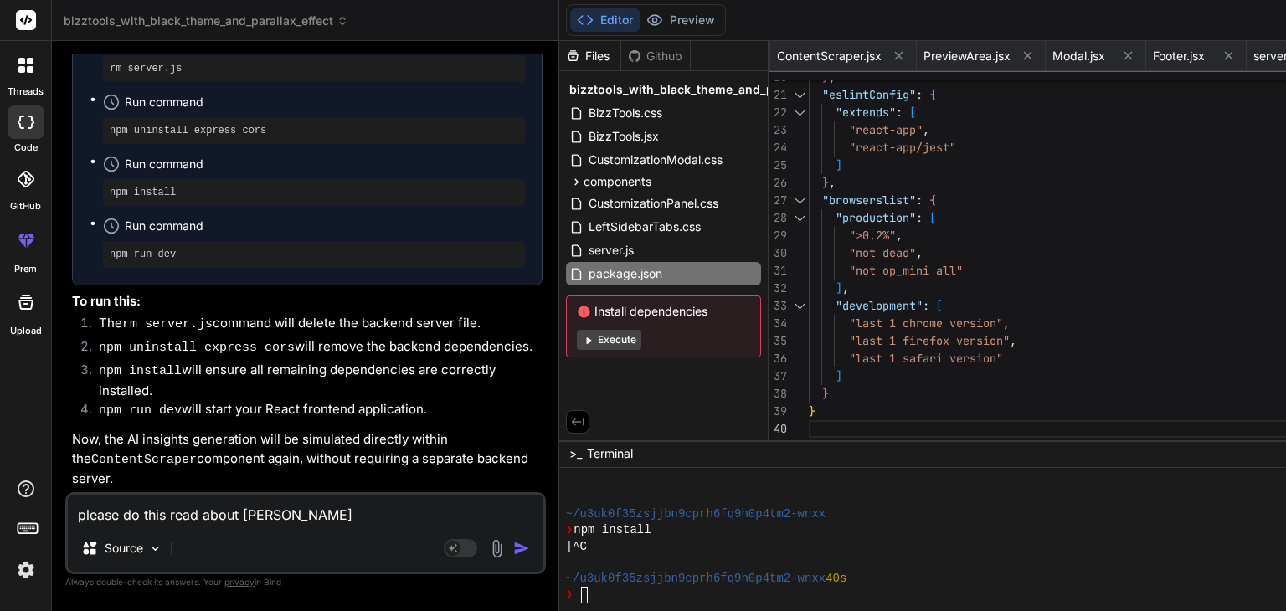
type textarea "please do this read about [PERSON_NAME] [PERSON_NAME]"
type textarea "x"
type textarea "please do this read about [PERSON_NAME] wha"
type textarea "x"
type textarea "please do this read about [PERSON_NAME] what"
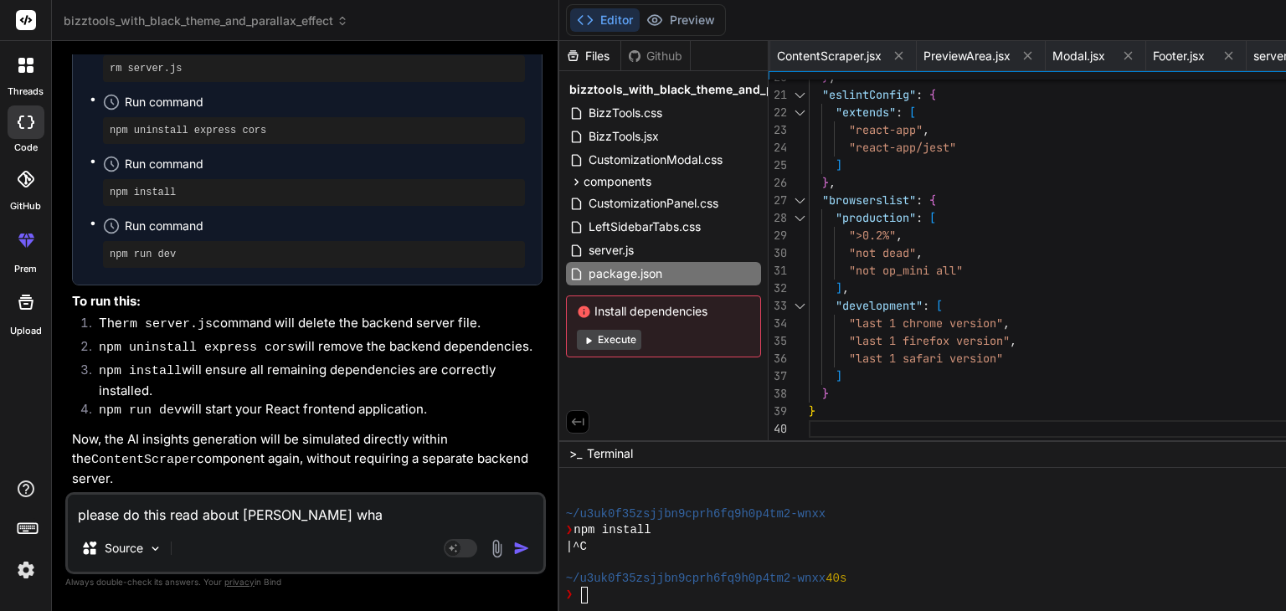
type textarea "x"
type textarea "please do this read about [PERSON_NAME] what"
type textarea "x"
type textarea "please do this read about [PERSON_NAME] what i"
type textarea "x"
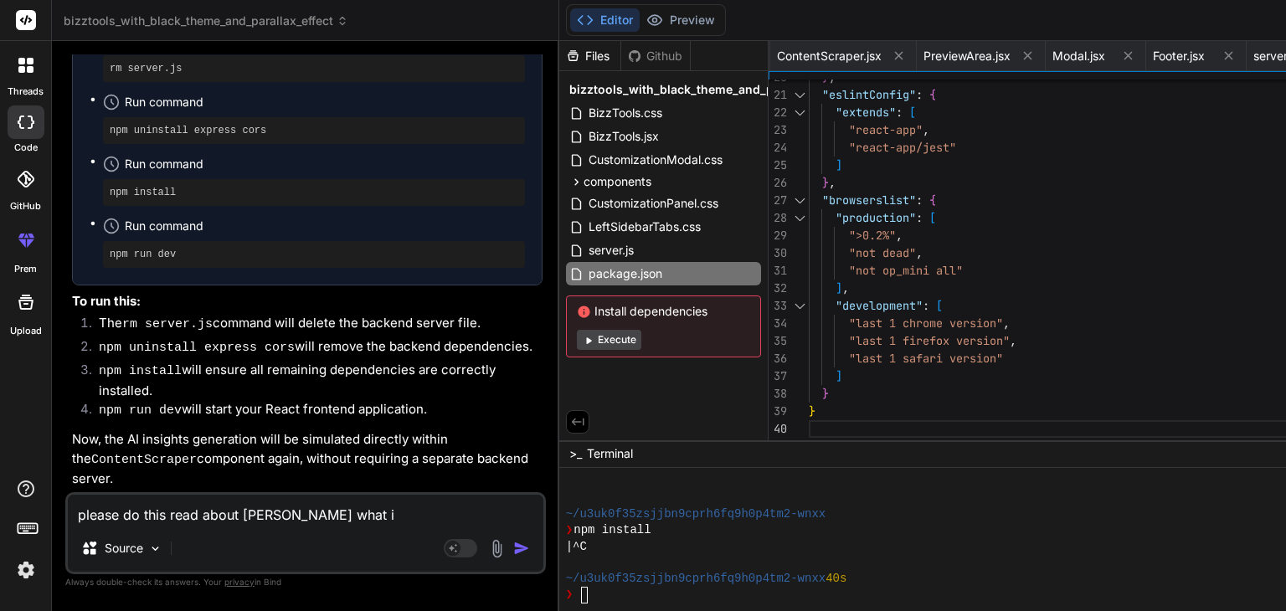
type textarea "please do this read about [PERSON_NAME] what it"
type textarea "x"
type textarea "please do this read about [PERSON_NAME] what it"
type textarea "x"
type textarea "please do this read about [PERSON_NAME] what it c"
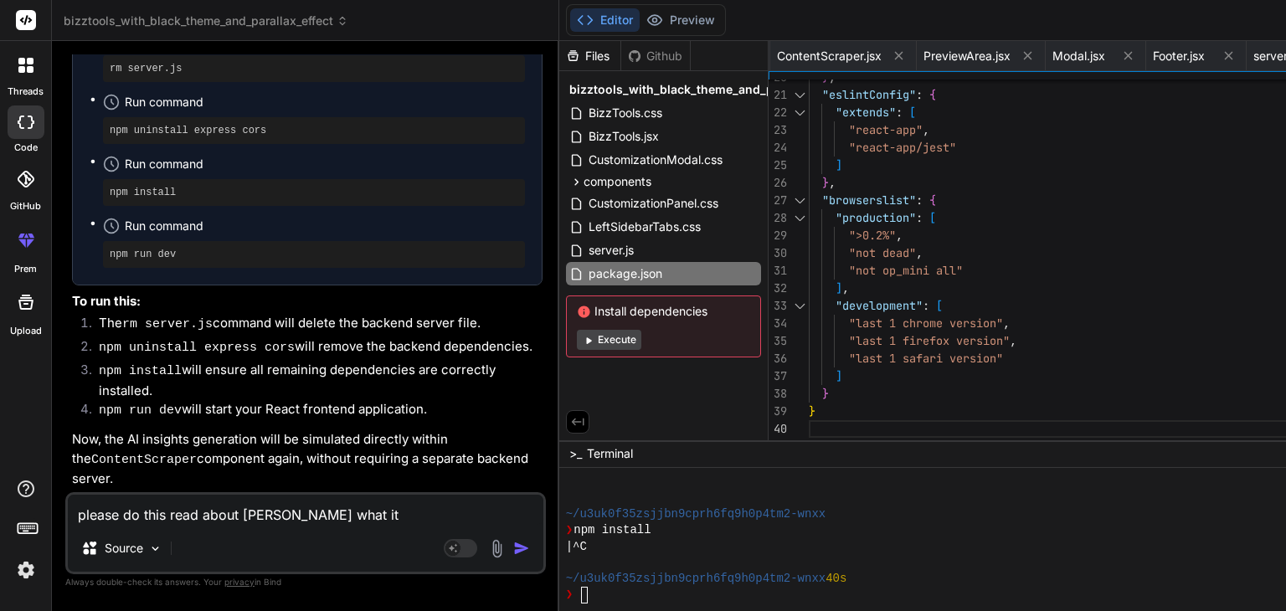
type textarea "x"
type textarea "please do this read about [PERSON_NAME] what it ca"
type textarea "x"
type textarea "please do this read about [PERSON_NAME] what it can"
type textarea "x"
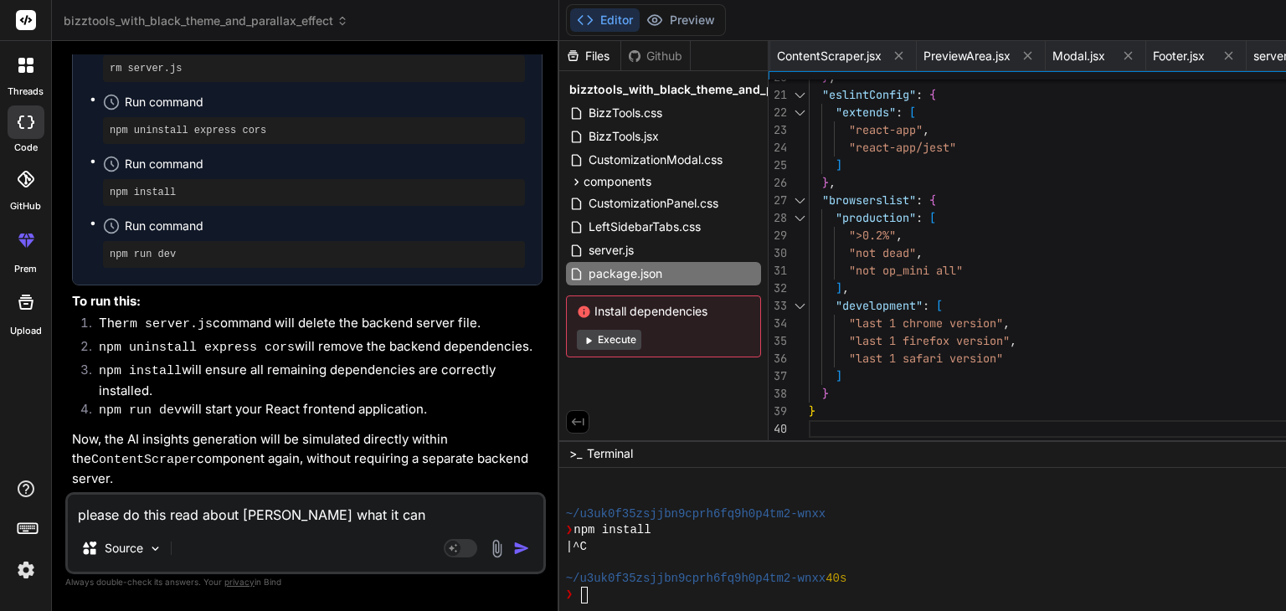
type textarea "please do this read about [PERSON_NAME] what it can"
type textarea "x"
type textarea "please do this read about [PERSON_NAME] what it can i"
type textarea "x"
type textarea "please do this read about [PERSON_NAME] what it can im"
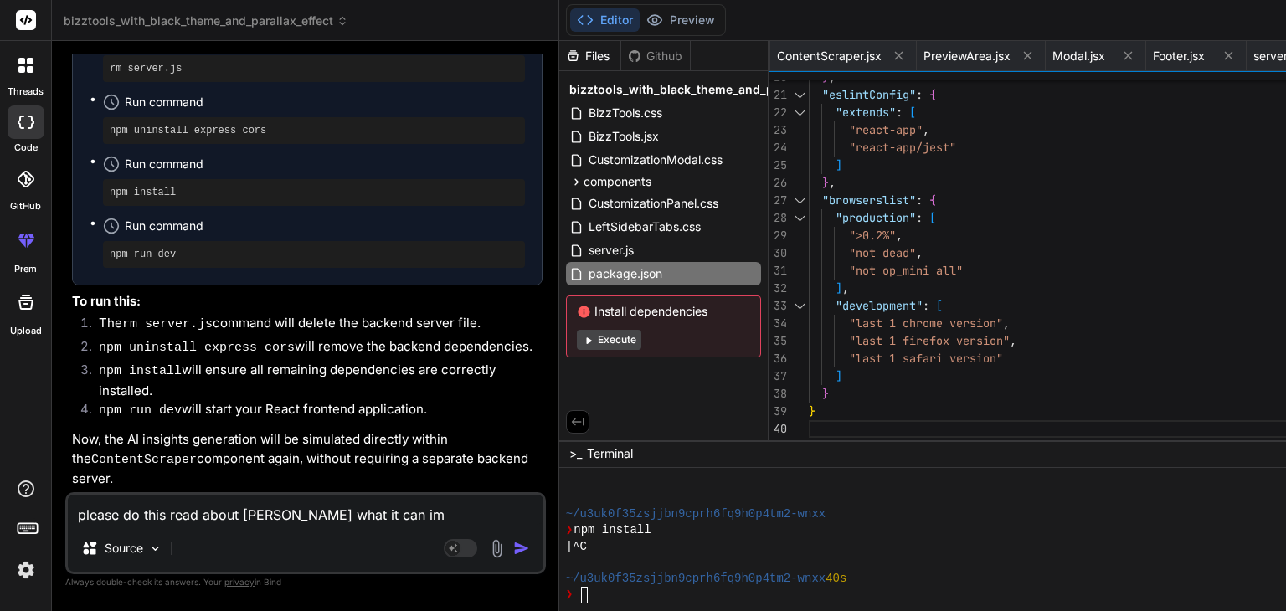
type textarea "x"
type textarea "please do this read about [PERSON_NAME] what it can imp"
type textarea "x"
type textarea "please do this read about [PERSON_NAME] what it can impl"
type textarea "x"
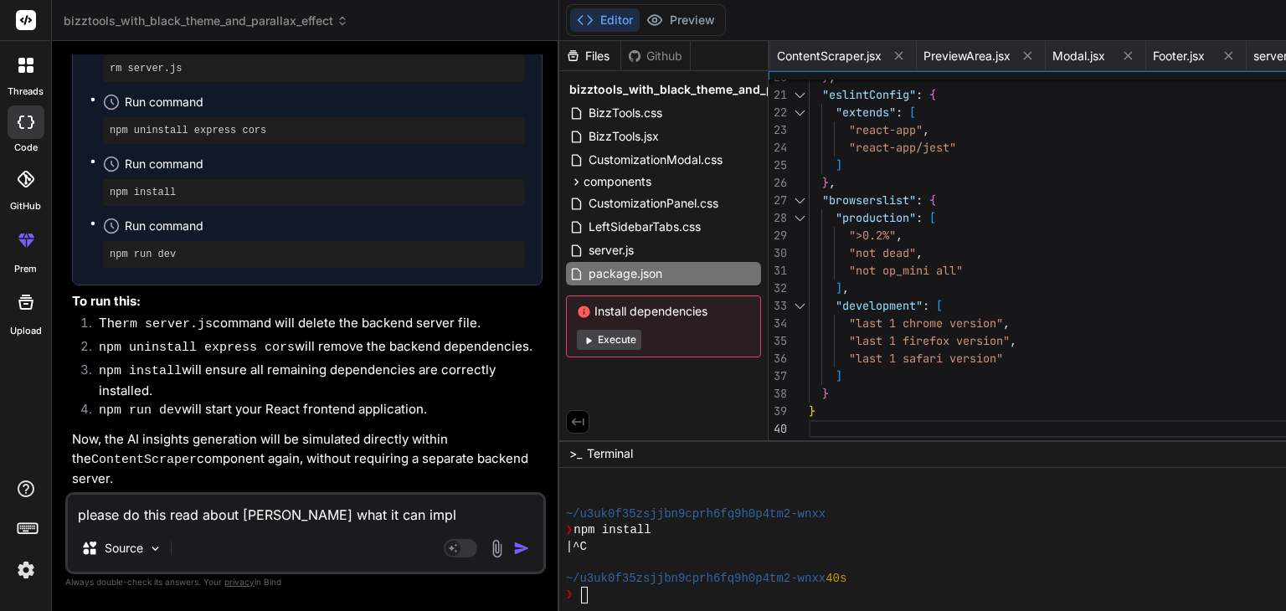
type textarea "please do this read about [PERSON_NAME] what it can imple"
type textarea "x"
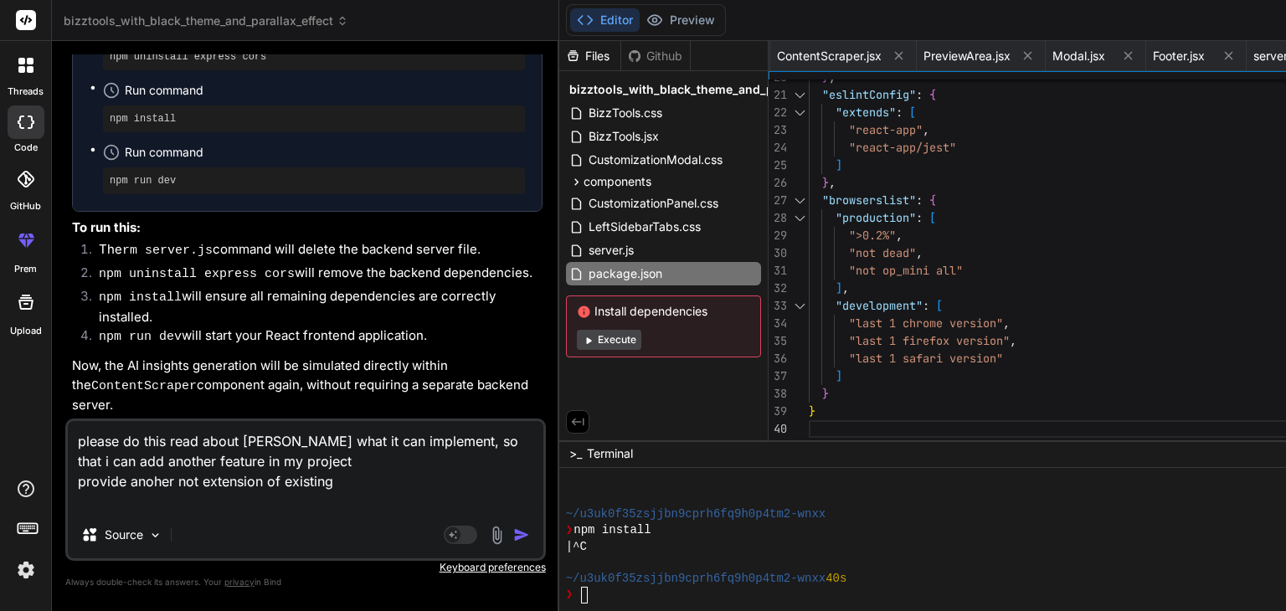
paste textarea "[URL]"
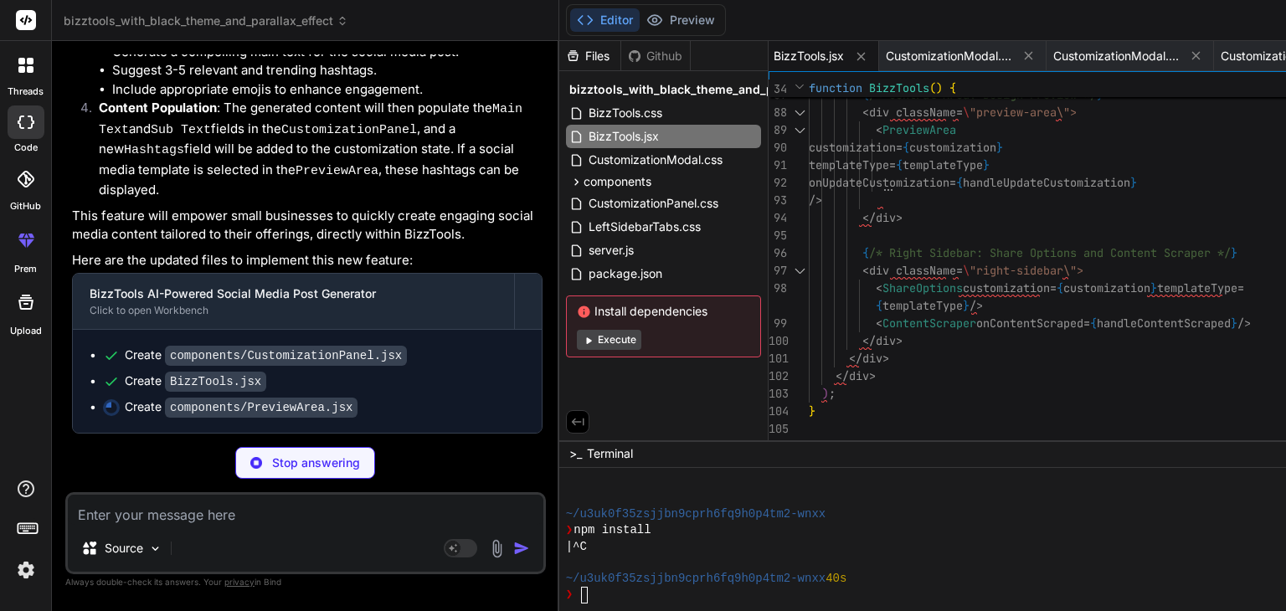
scroll to position [23497, 0]
click at [276, 516] on textarea at bounding box center [305, 510] width 475 height 30
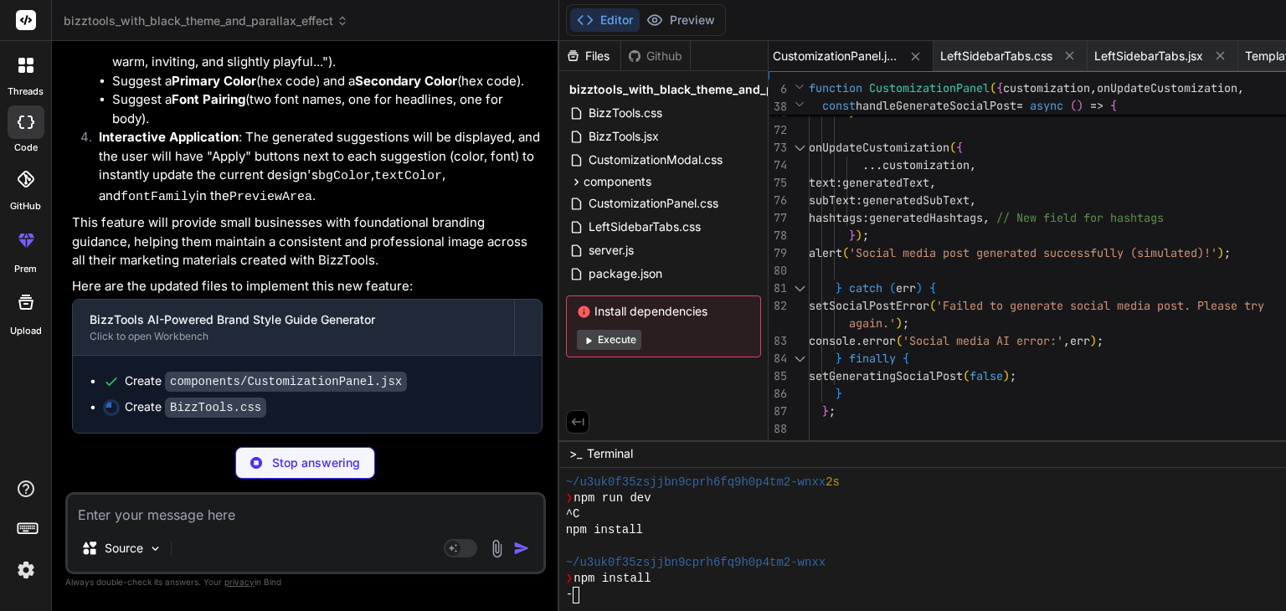
scroll to position [24835, 0]
click at [272, 456] on p "Stop answering" at bounding box center [316, 462] width 88 height 17
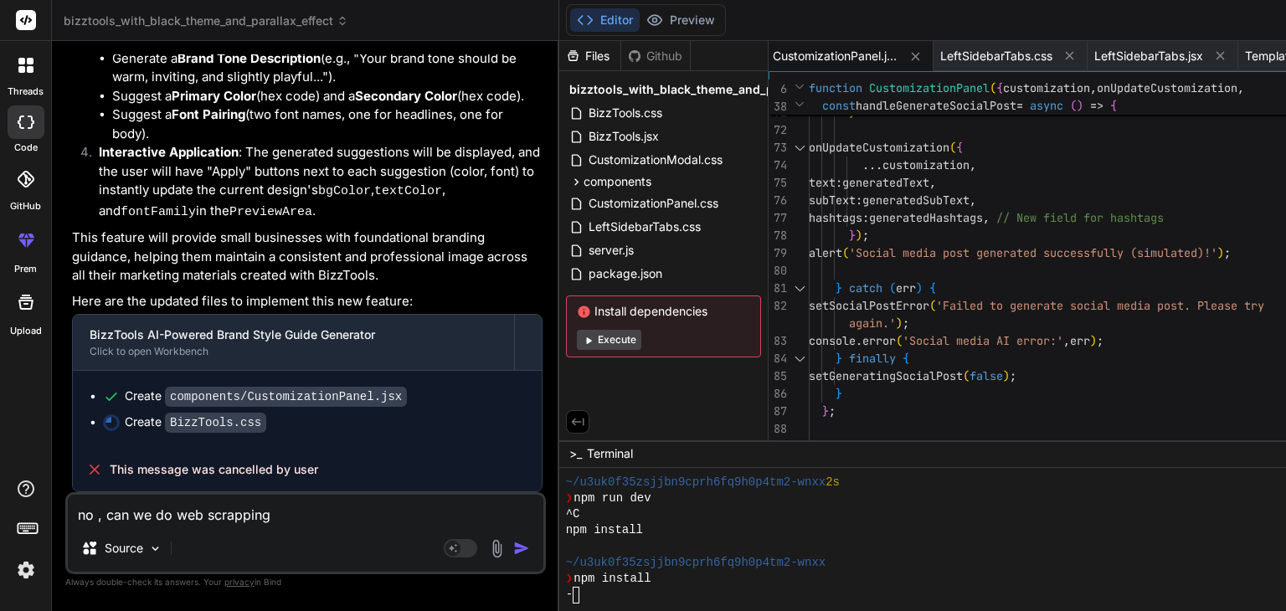
scroll to position [24820, 0]
click at [513, 543] on img "button" at bounding box center [521, 548] width 17 height 17
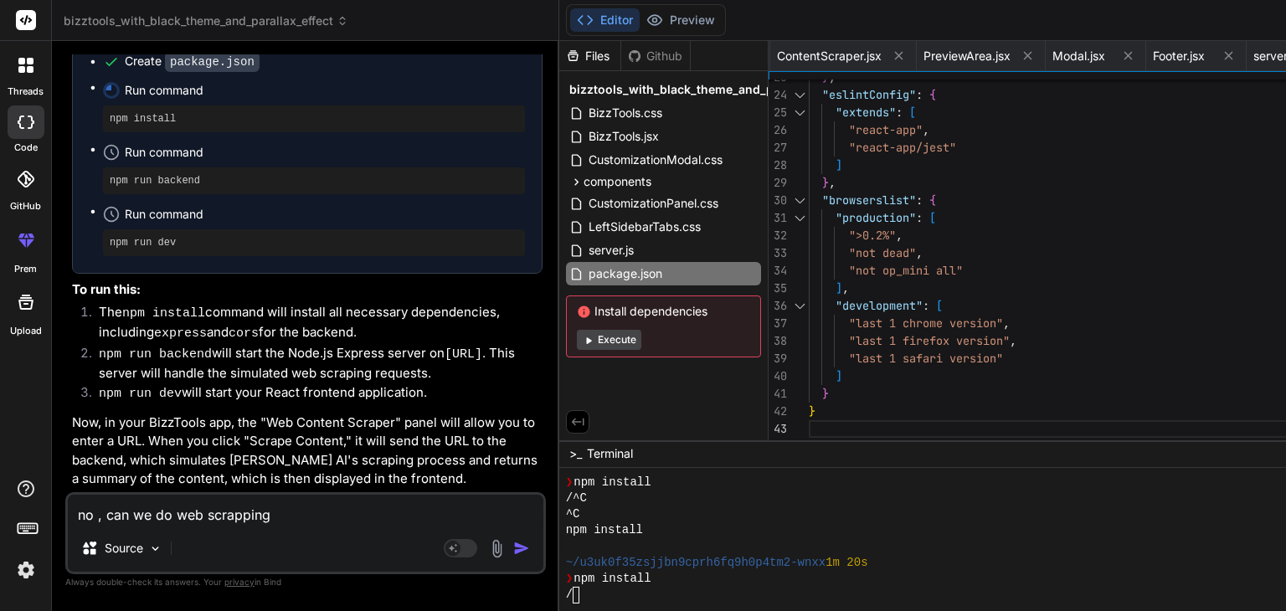
scroll to position [25882, 0]
click at [587, 246] on span "server.js" at bounding box center [611, 250] width 49 height 20
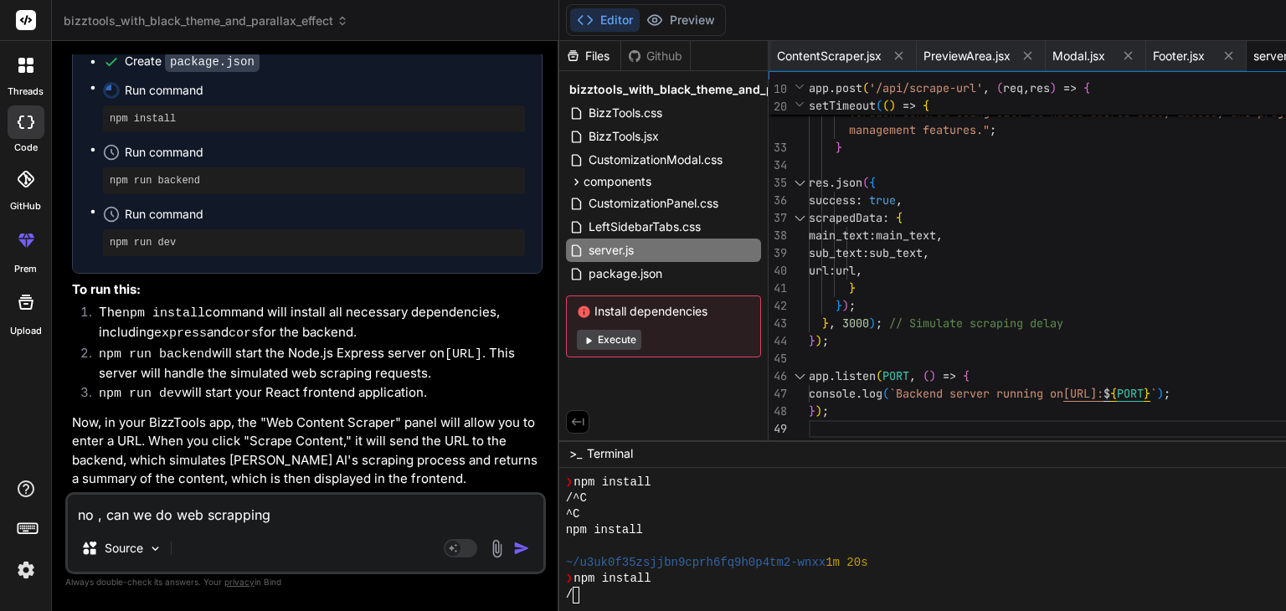
click at [218, 518] on textarea "no , can we do web scrapping" at bounding box center [305, 510] width 475 height 30
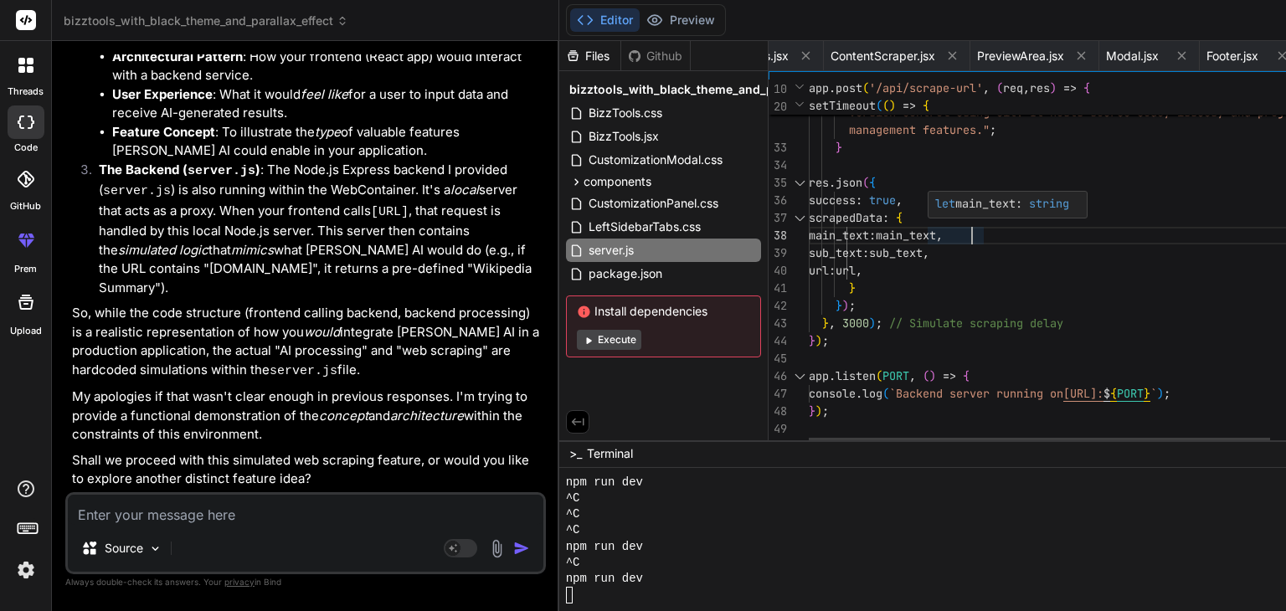
scroll to position [0, 0]
click at [219, 524] on textarea at bounding box center [305, 510] width 475 height 30
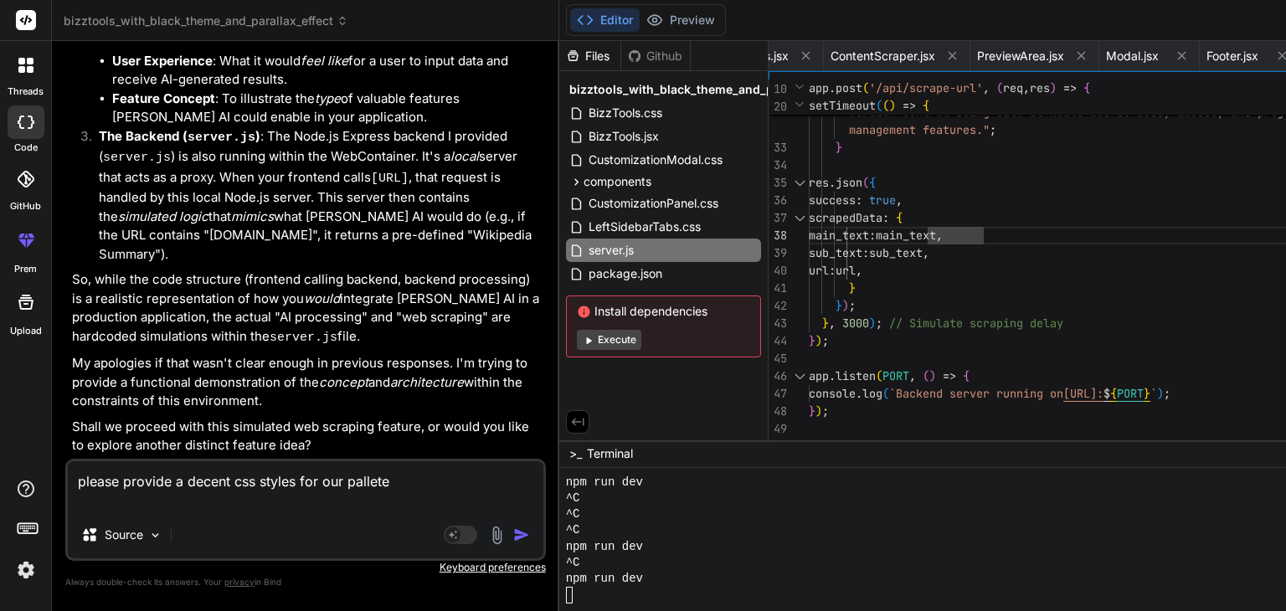
paste textarea "import React, { useState, useEffect } from 'react'; import { Search, TrendingUp…"
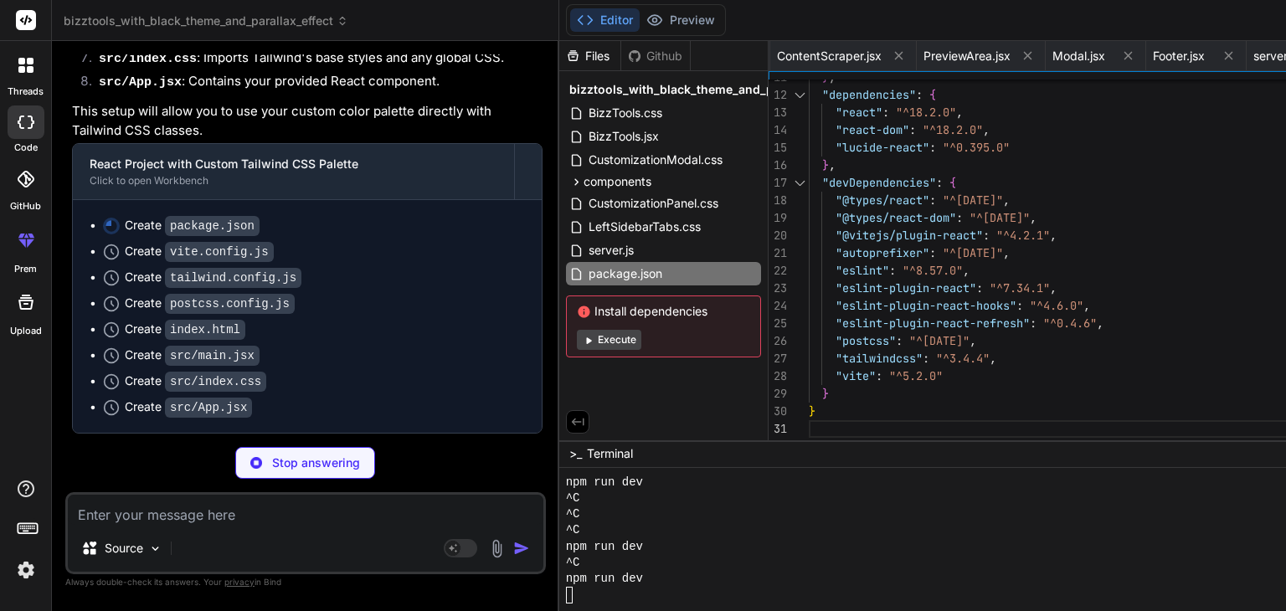
scroll to position [35736, 0]
click at [272, 462] on p "Stop answering" at bounding box center [316, 462] width 88 height 17
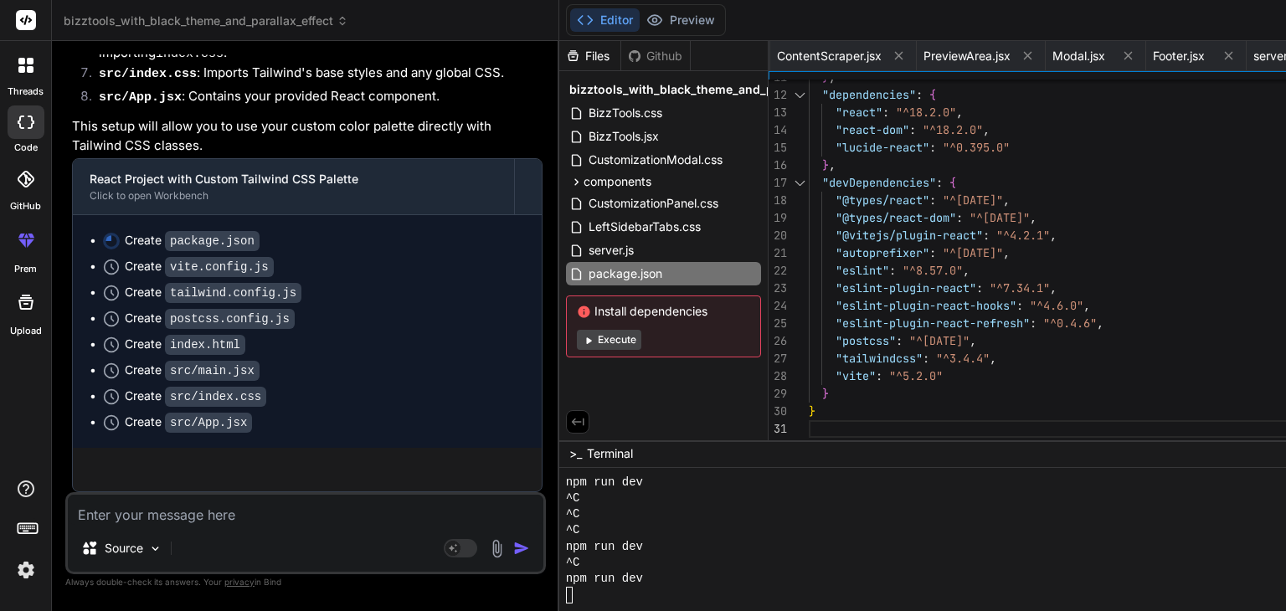
scroll to position [35722, 0]
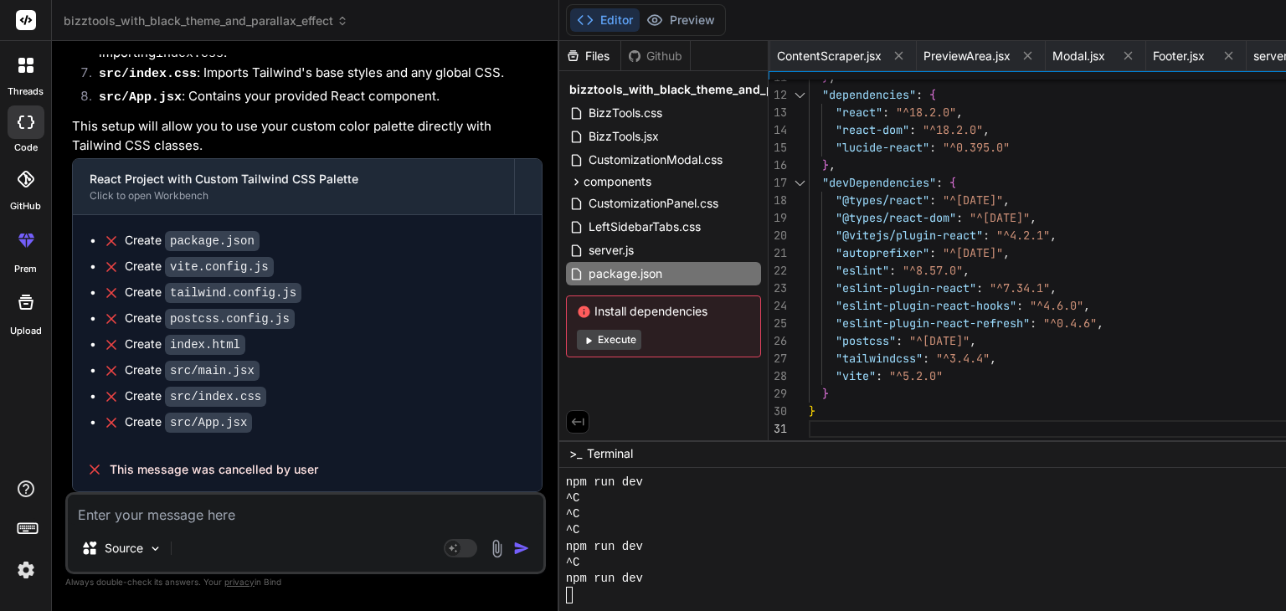
click at [224, 516] on textarea at bounding box center [305, 510] width 475 height 30
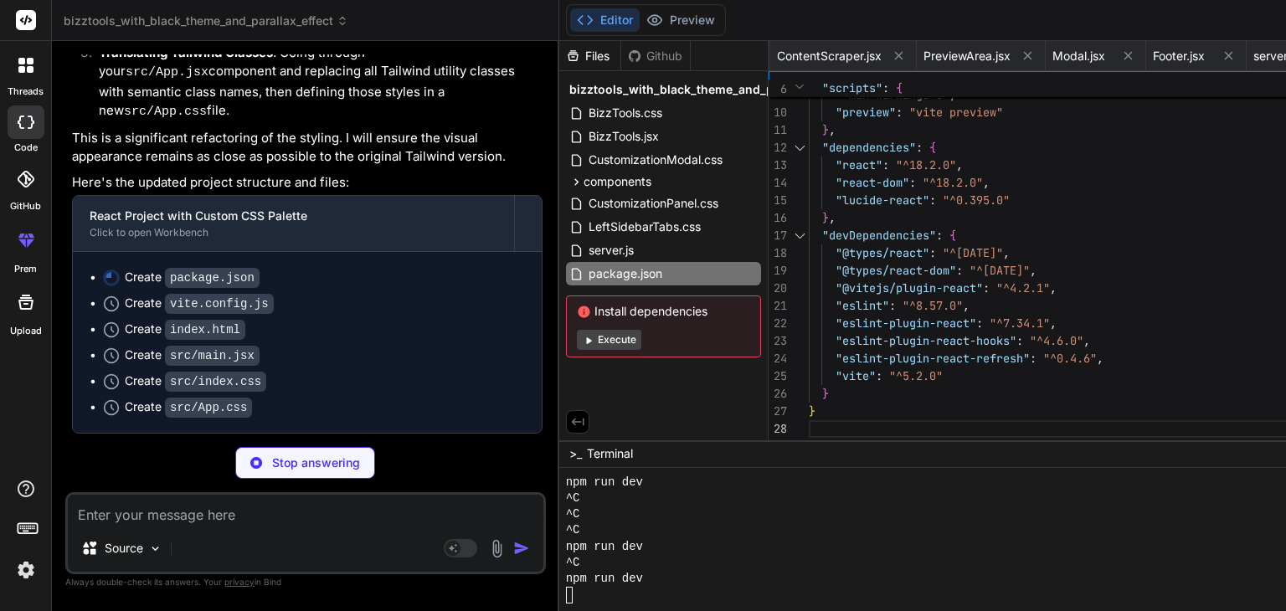
scroll to position [36443, 0]
click at [272, 464] on p "Stop answering" at bounding box center [316, 462] width 88 height 17
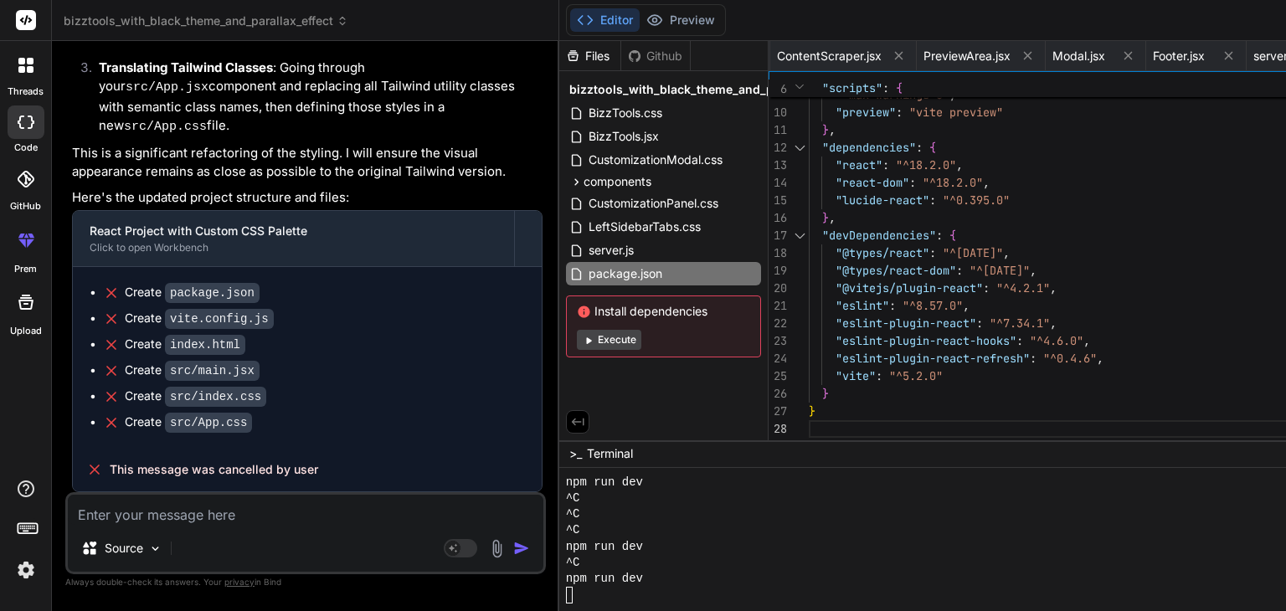
click at [314, 506] on textarea at bounding box center [305, 510] width 475 height 30
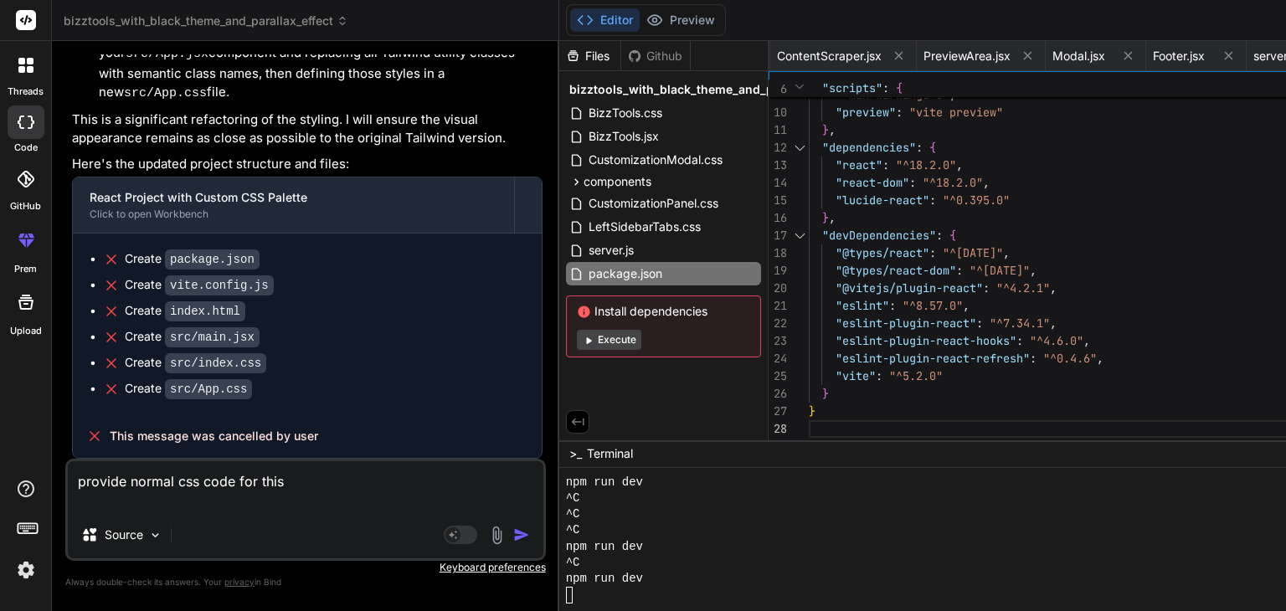
scroll to position [36443, 0]
paste textarea "import React, { useState, useEffect } from 'react'; import { Search, TrendingUp…"
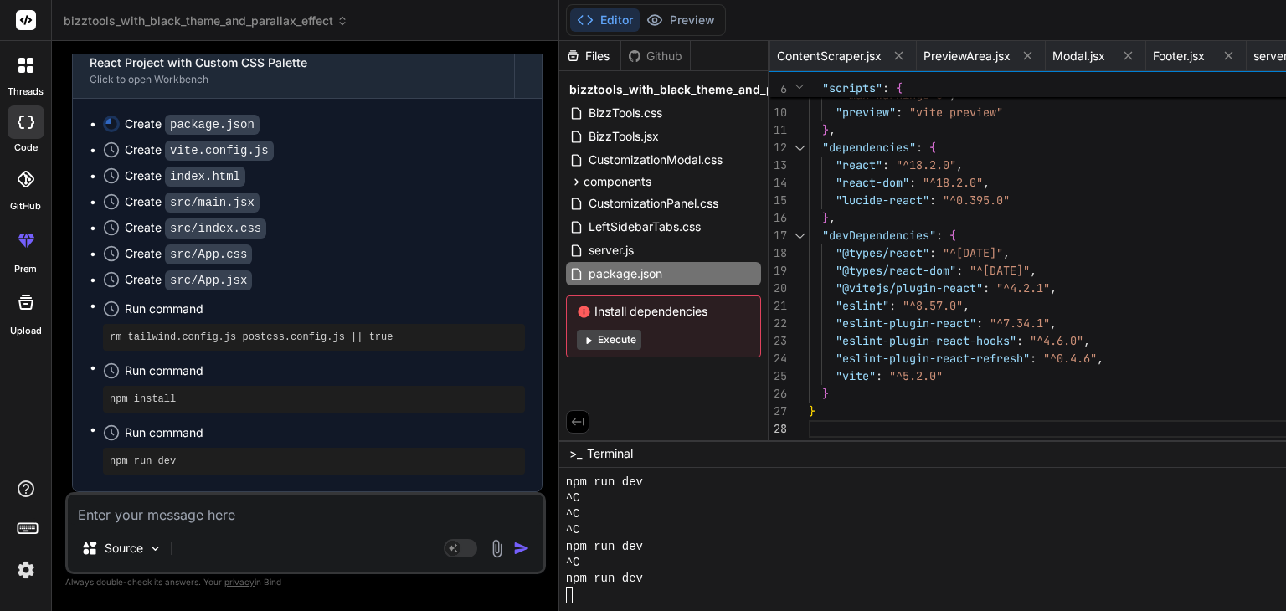
scroll to position [44753, 0]
click at [266, 532] on div "Source" at bounding box center [305, 551] width 475 height 40
click at [271, 532] on div "Source" at bounding box center [305, 551] width 475 height 40
click at [273, 523] on textarea at bounding box center [305, 510] width 475 height 30
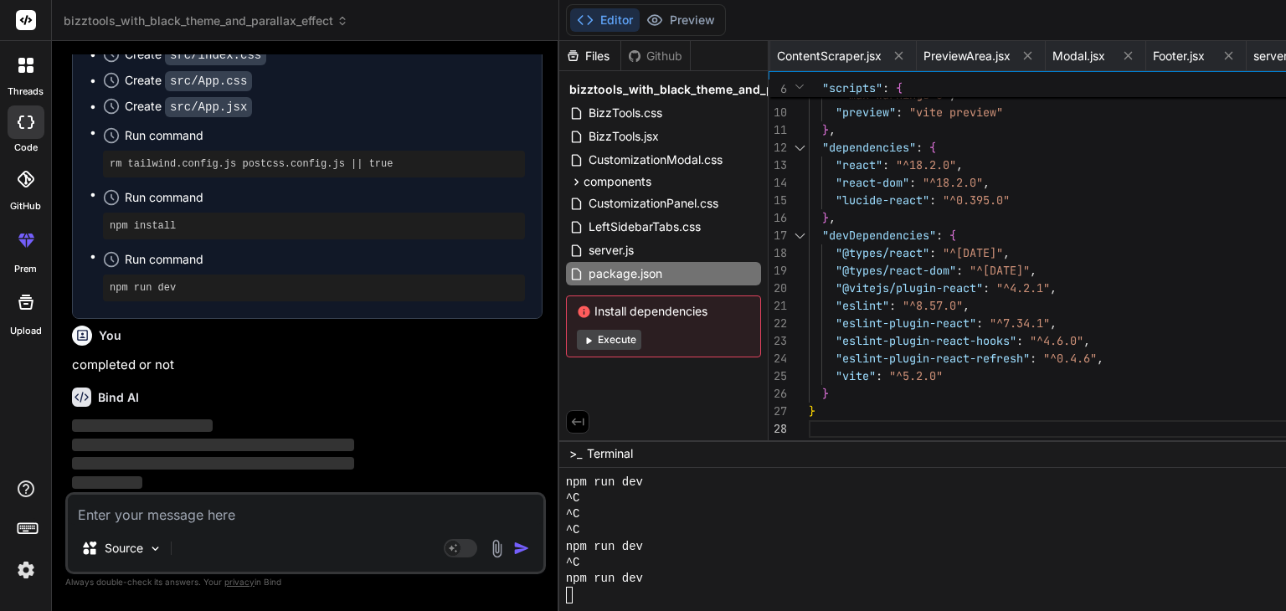
scroll to position [45060, 0]
click at [334, 411] on div "Bind AI ‌ ‌ ‌ ‌" at bounding box center [307, 433] width 470 height 118
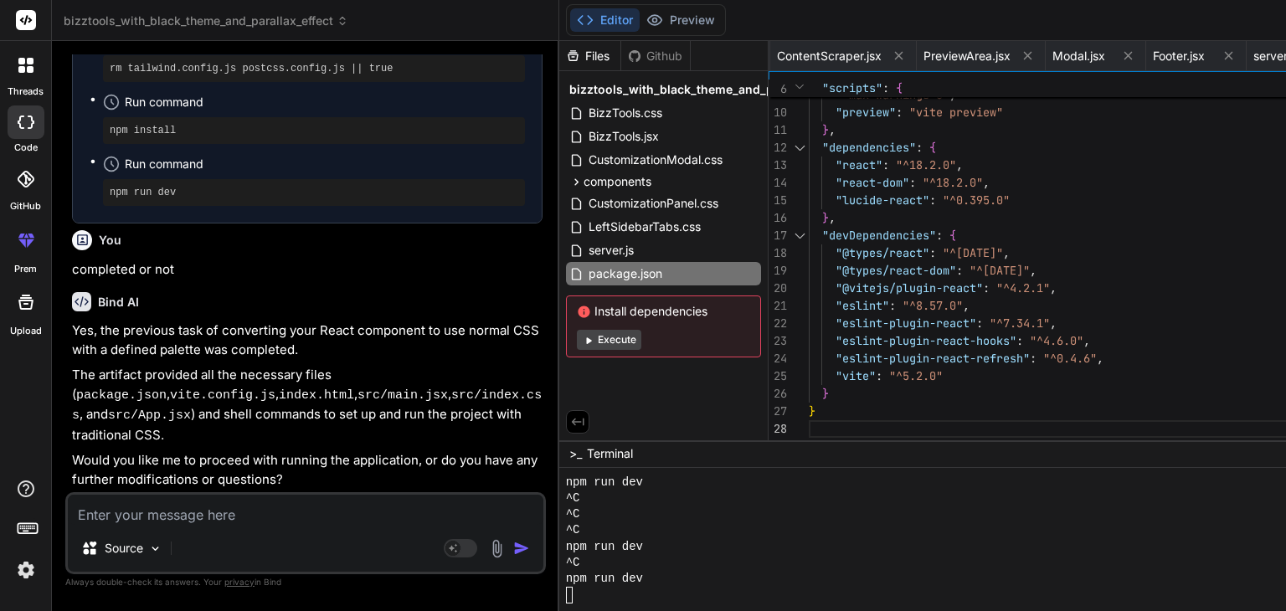
scroll to position [45152, 0]
click at [278, 511] on textarea at bounding box center [305, 510] width 475 height 30
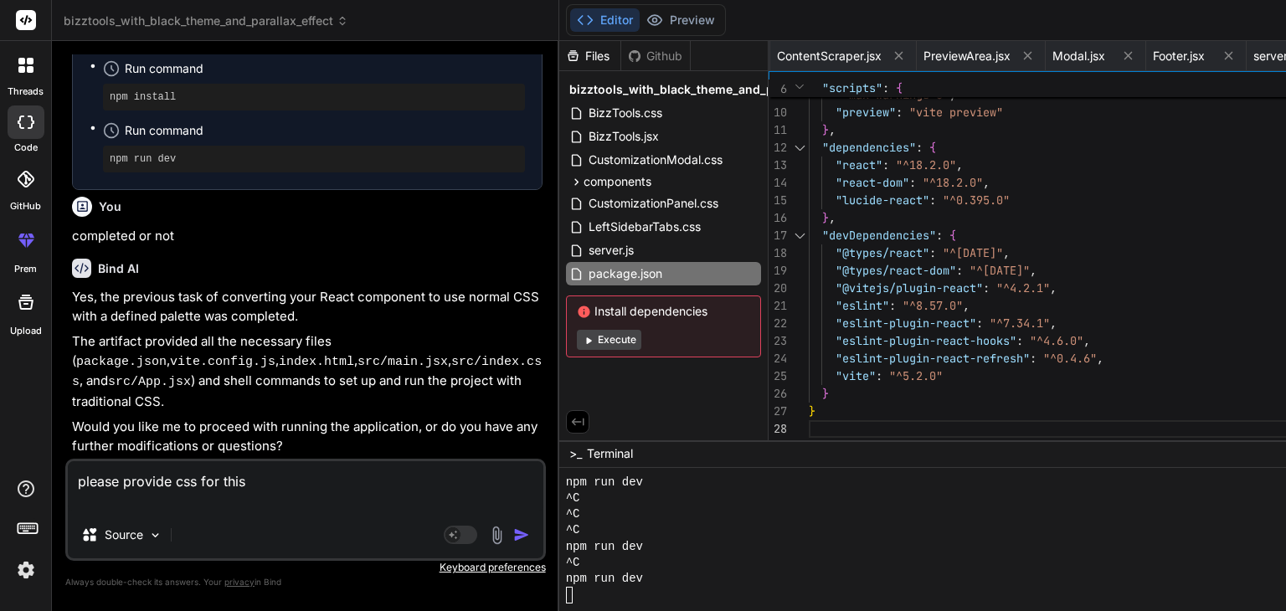
paste textarea "import React, { useState, useEffect } from 'react'; import { Search, TrendingUp…"
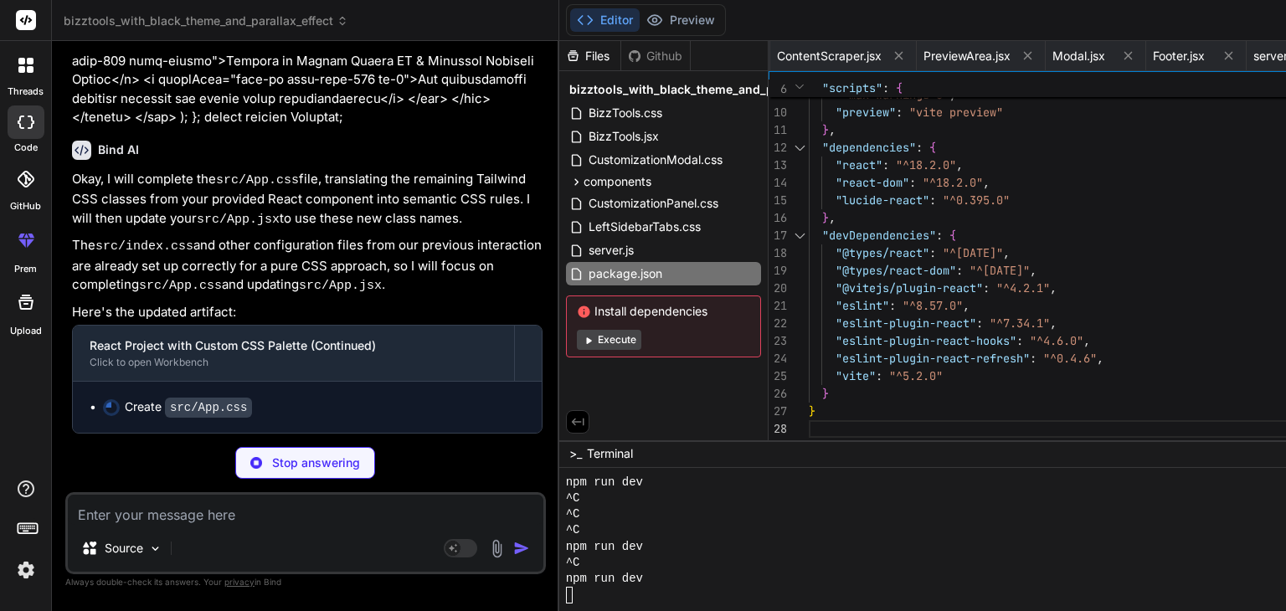
scroll to position [53173, 0]
click at [286, 457] on p "Stop answering" at bounding box center [316, 462] width 88 height 17
